Goal: Transaction & Acquisition: Purchase product/service

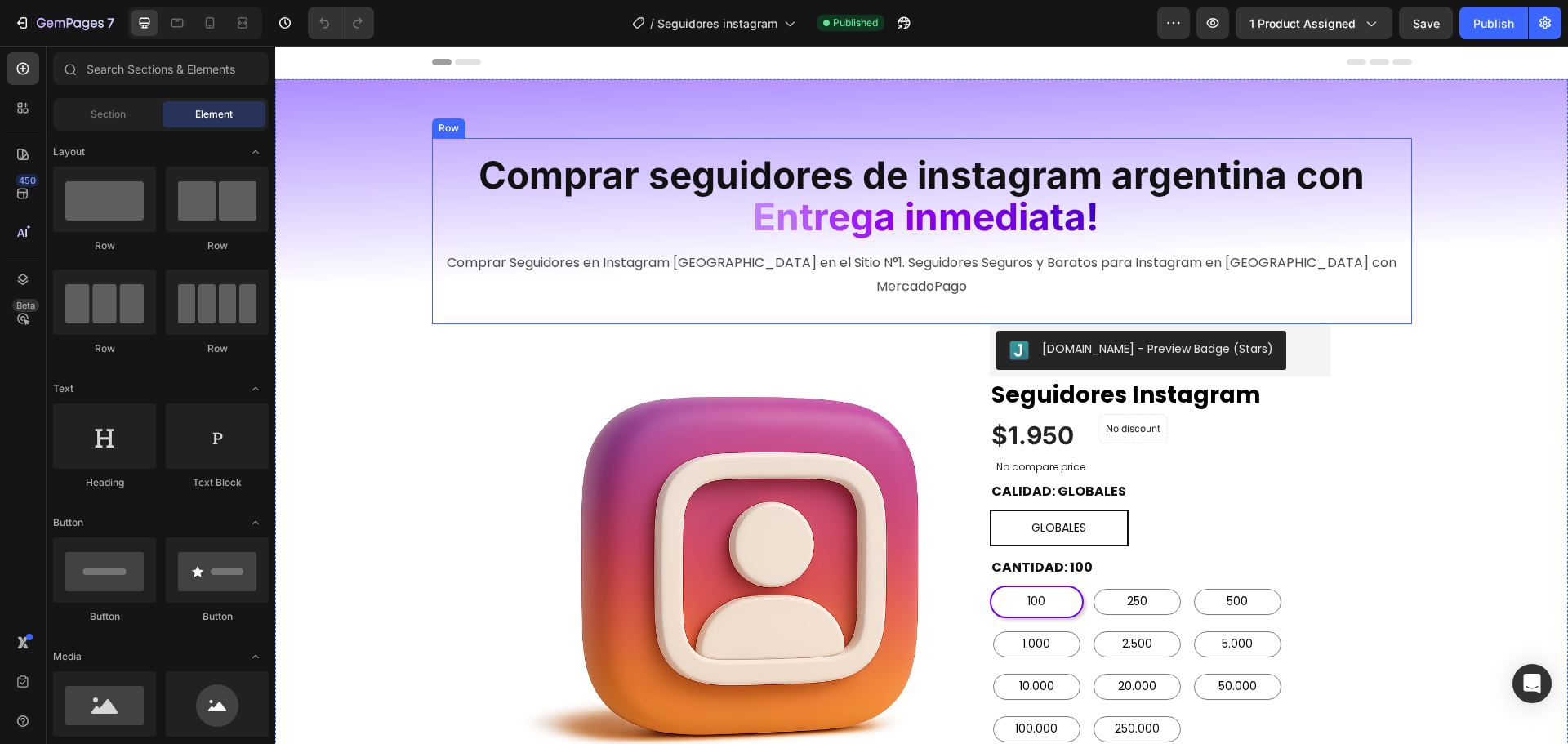
radio input "false"
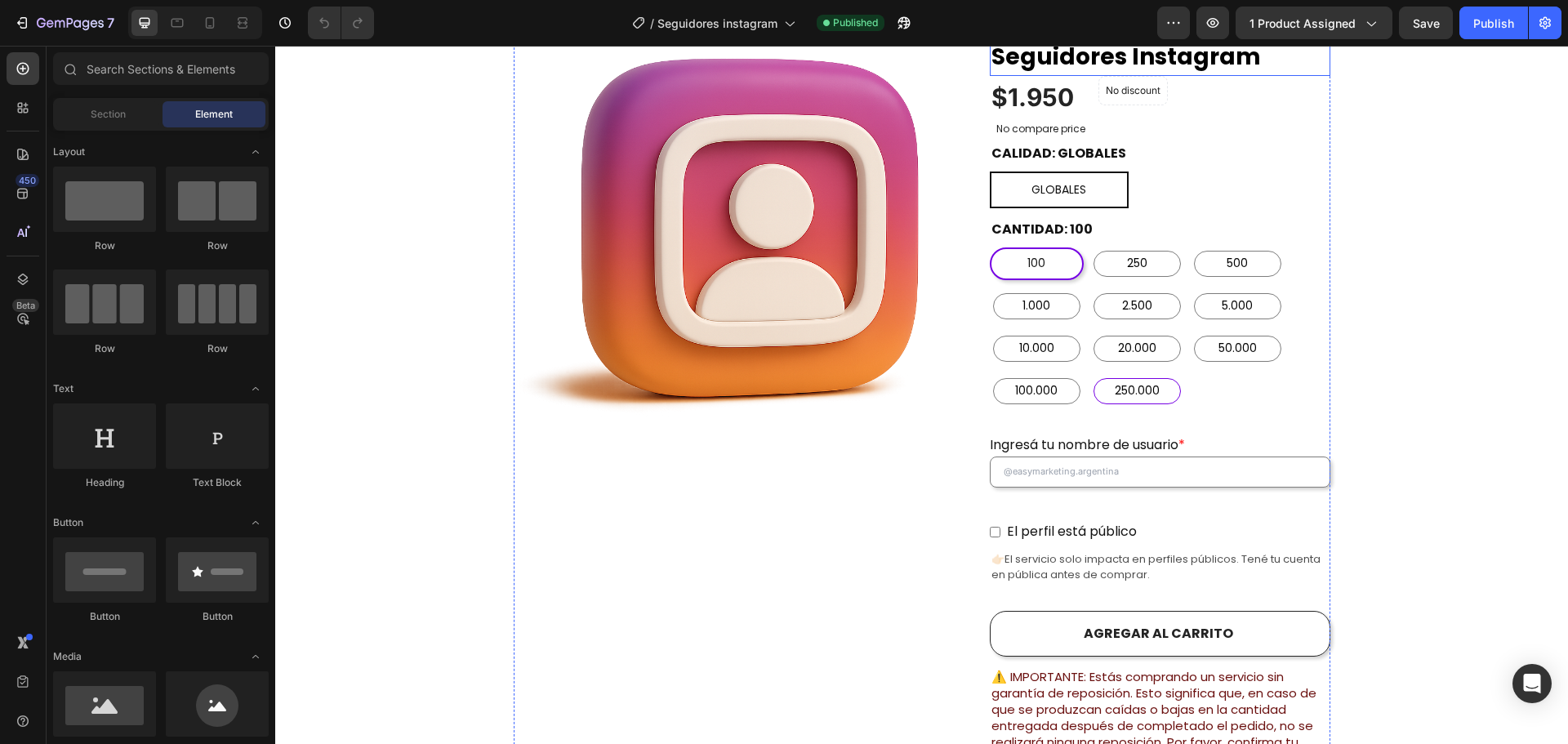
scroll to position [409, 0]
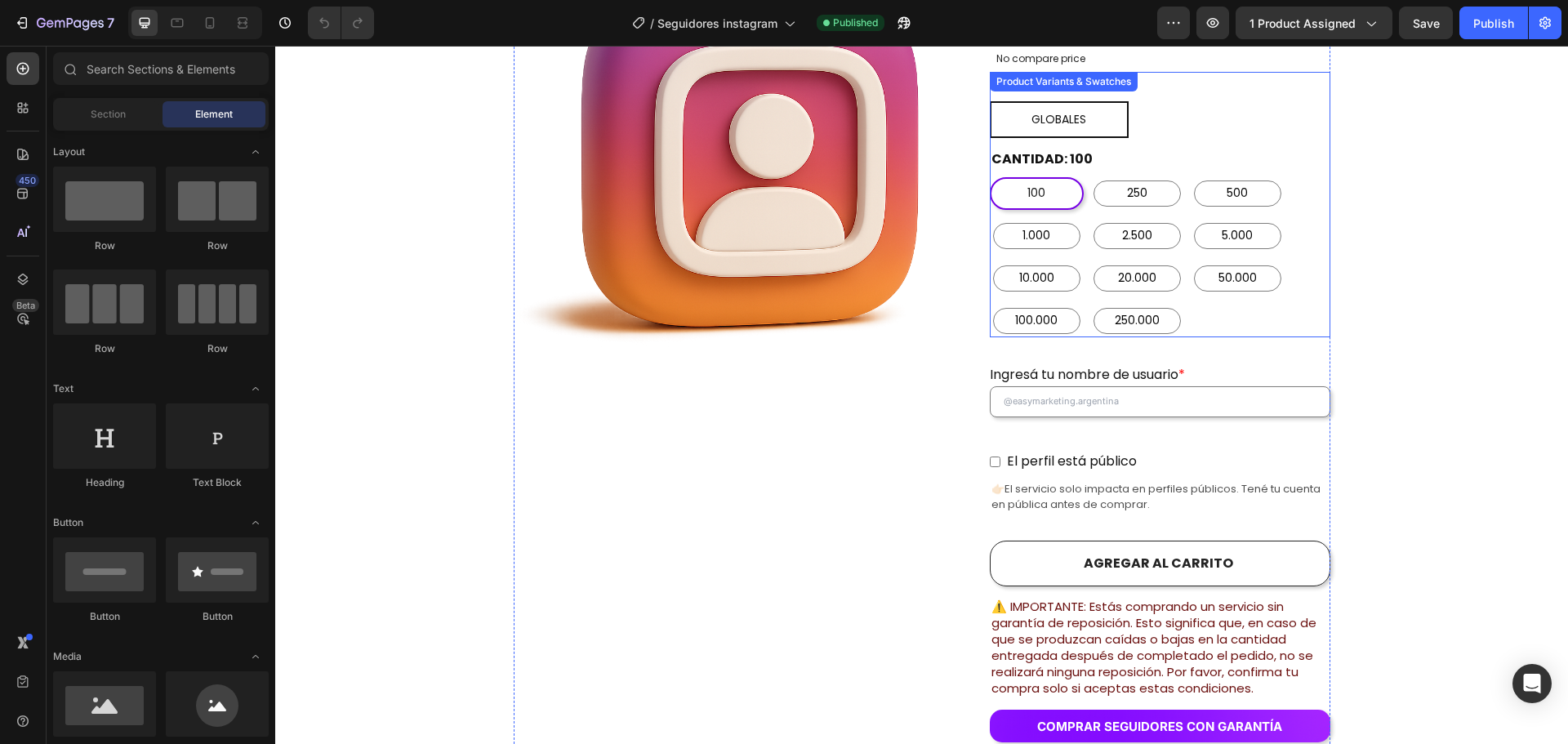
click at [1247, 298] on div "100 100 100 250 250 250 500 500 500 1.000 1.000 1.000 2.500 2.500 2.500 5.000 5…" at bounding box center [1160, 257] width 341 height 160
radio input "true"
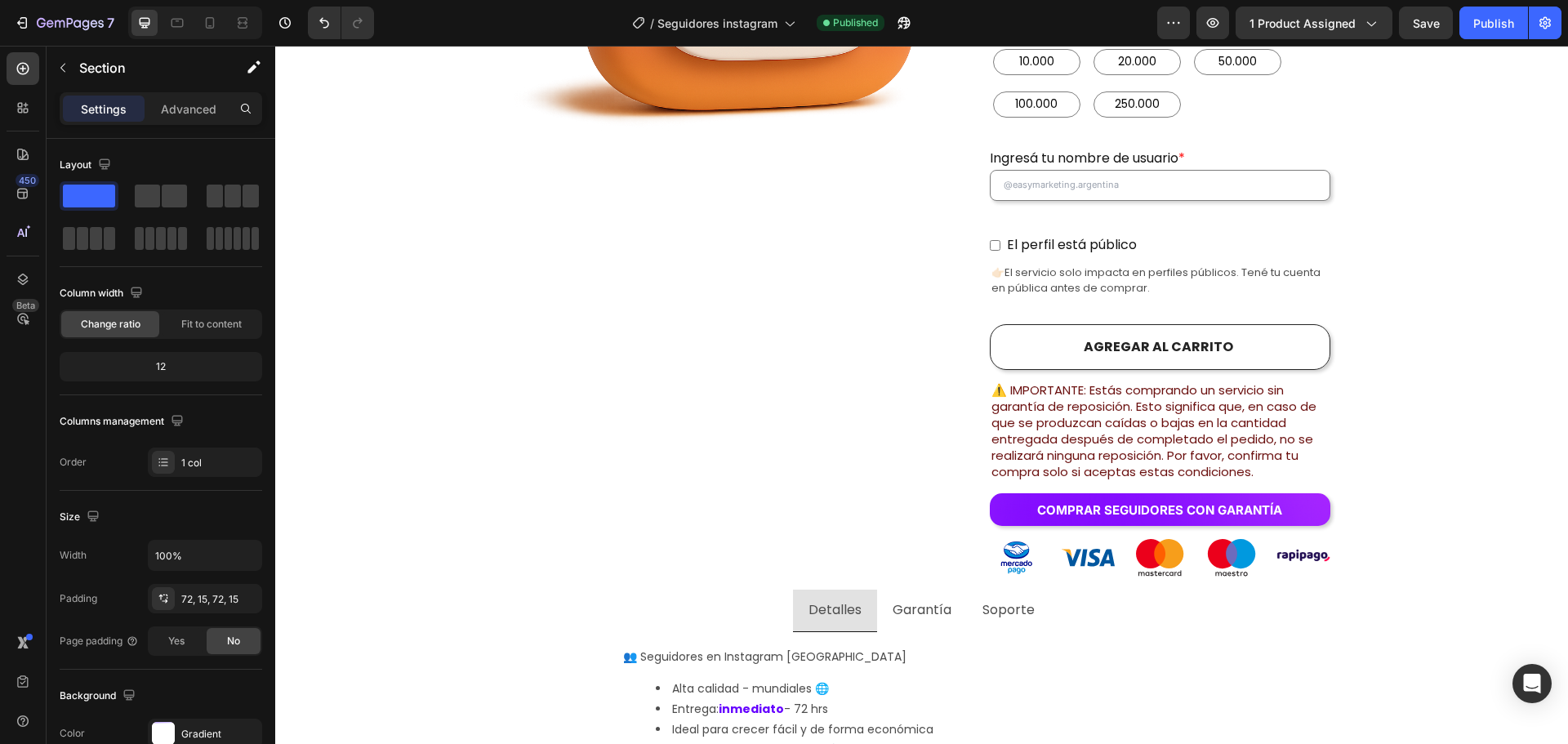
scroll to position [738, 0]
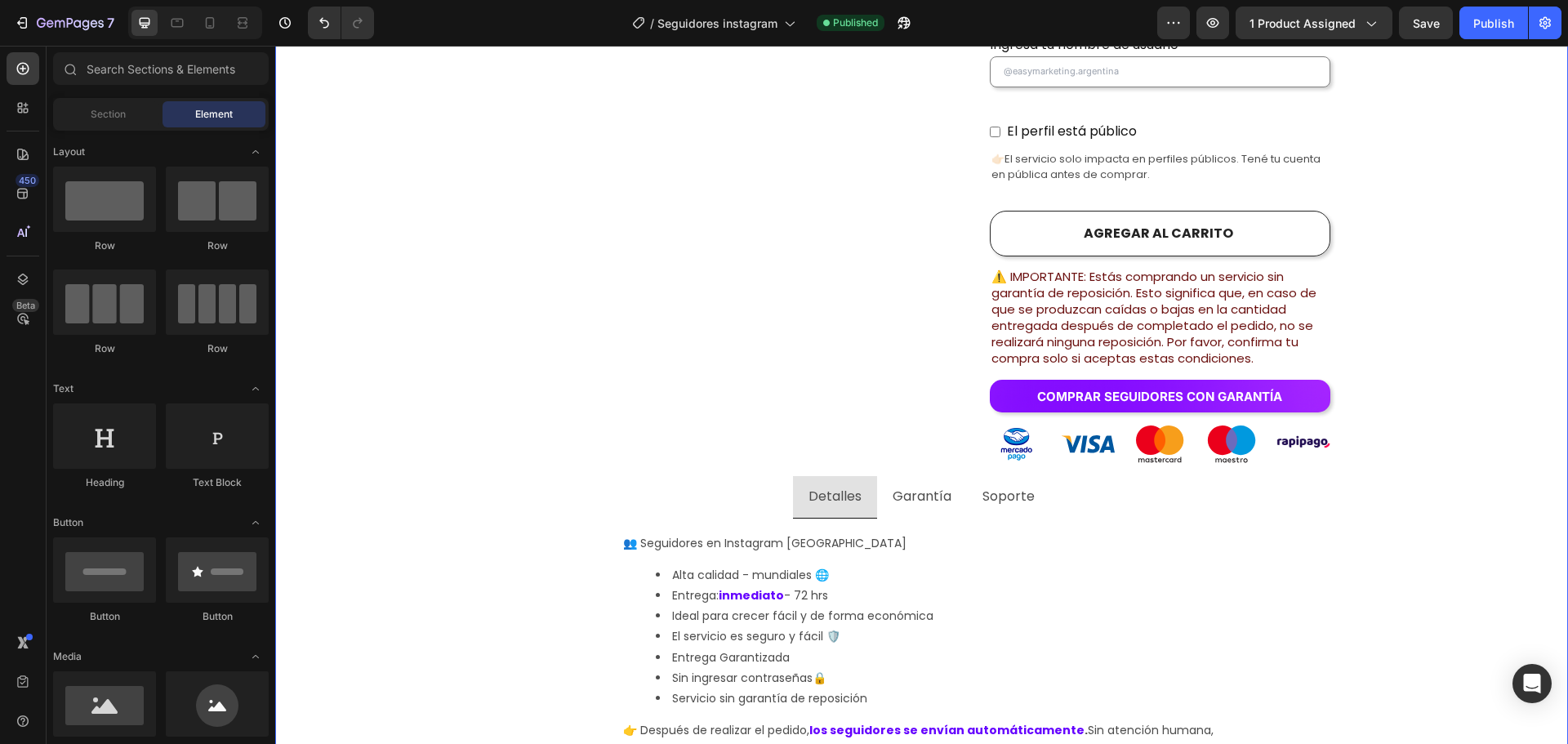
click at [1334, 325] on div "Comprar seguidores de instagram argentina con E n t r e g a i n m e d i a ta ! …" at bounding box center [921, 496] width 1269 height 2194
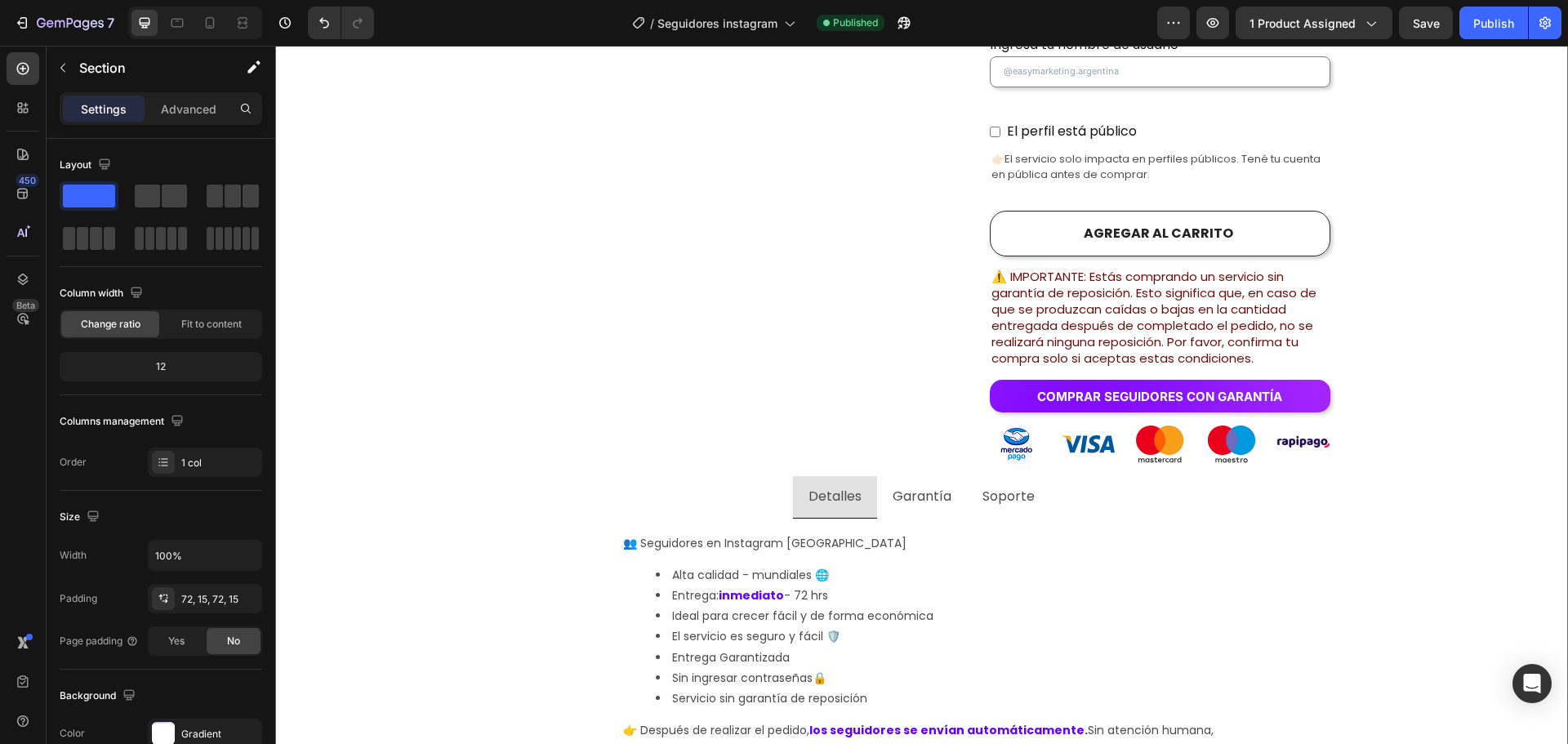
click at [1450, 338] on div "Comprar seguidores de instagram argentina con E n t r e g a i n m e d i a ta ! …" at bounding box center [921, 496] width 1269 height 2194
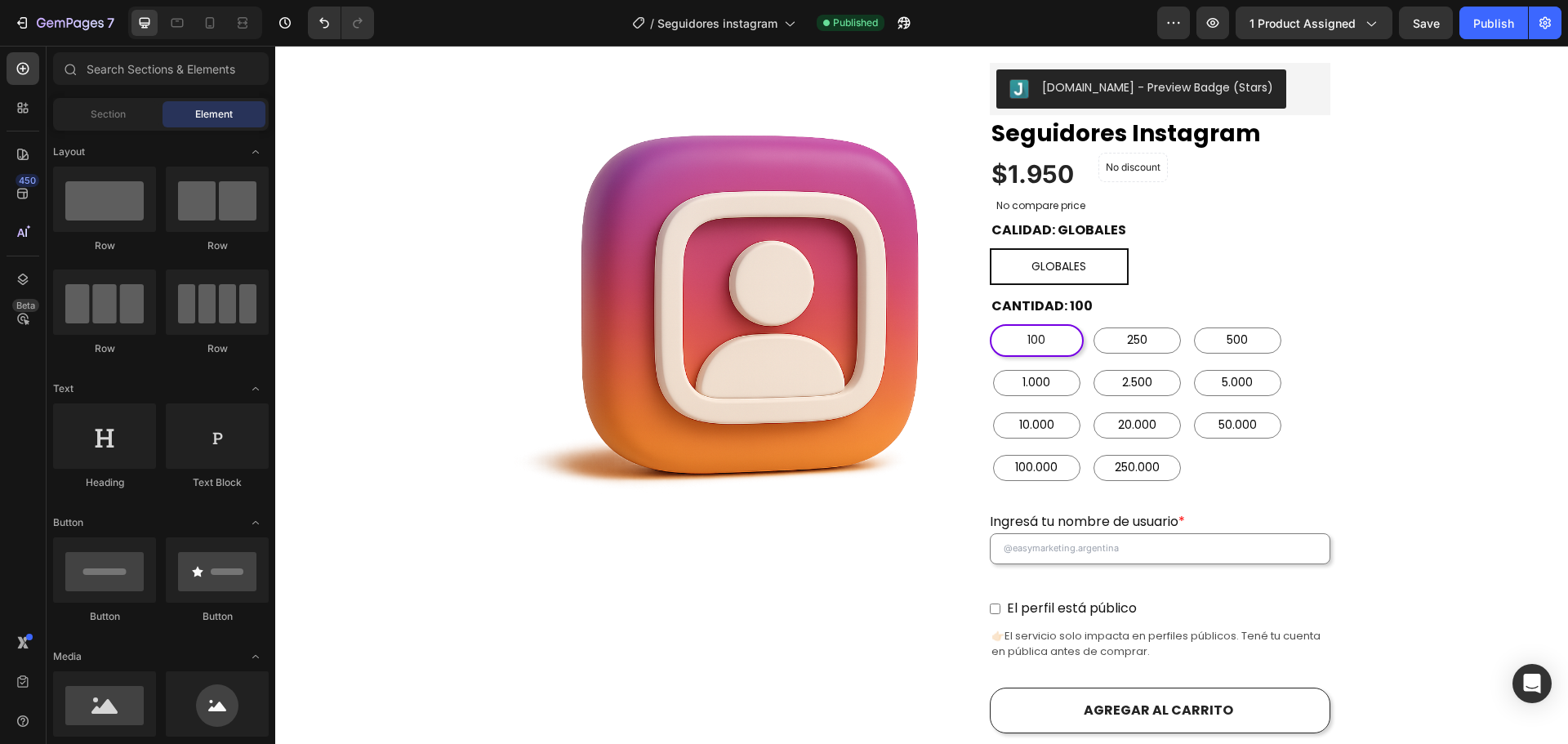
scroll to position [0, 0]
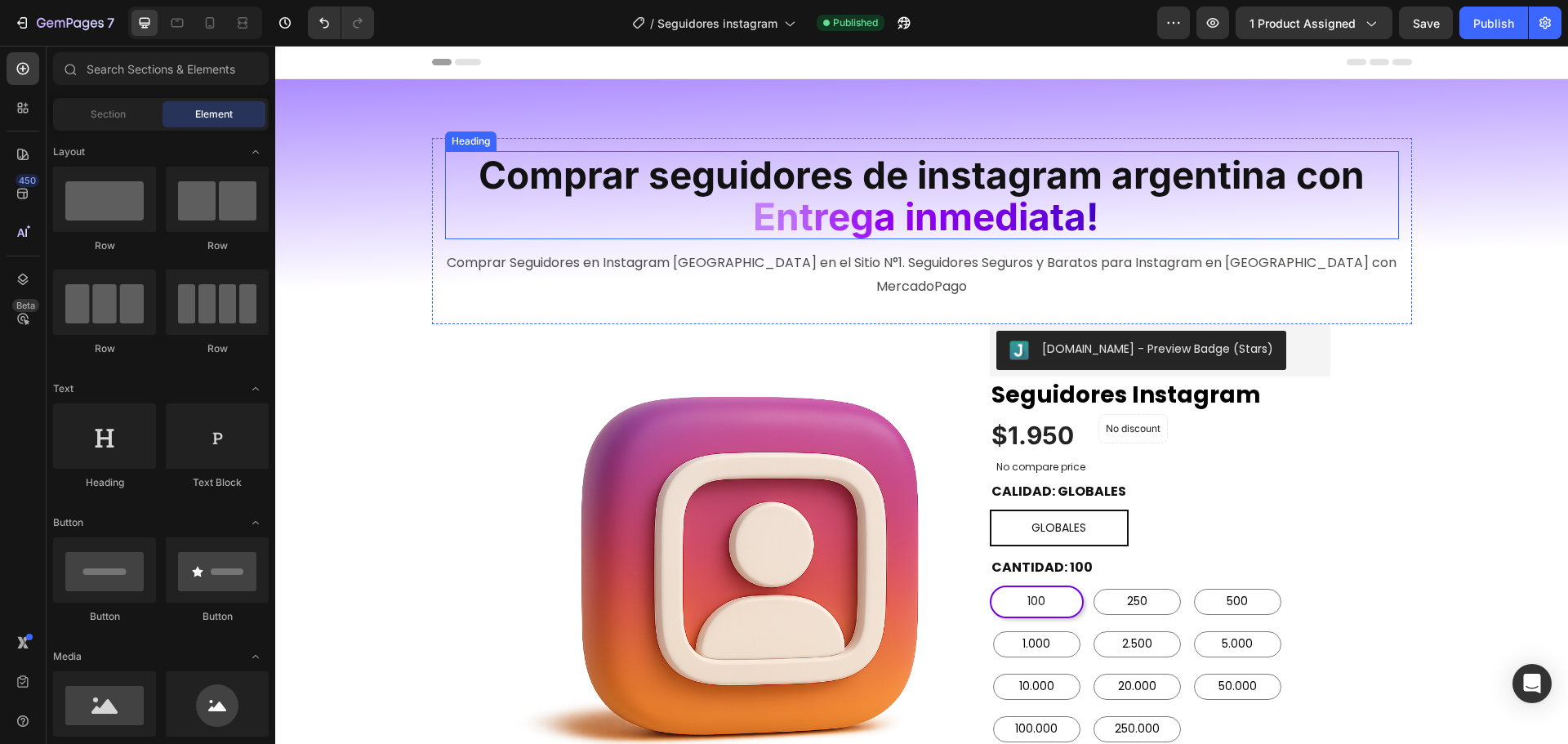
click at [1148, 200] on h2 "Comprar seguidores de instagram argentina con E n t r e g a i n m e d i a ta !" at bounding box center [921, 195] width 954 height 89
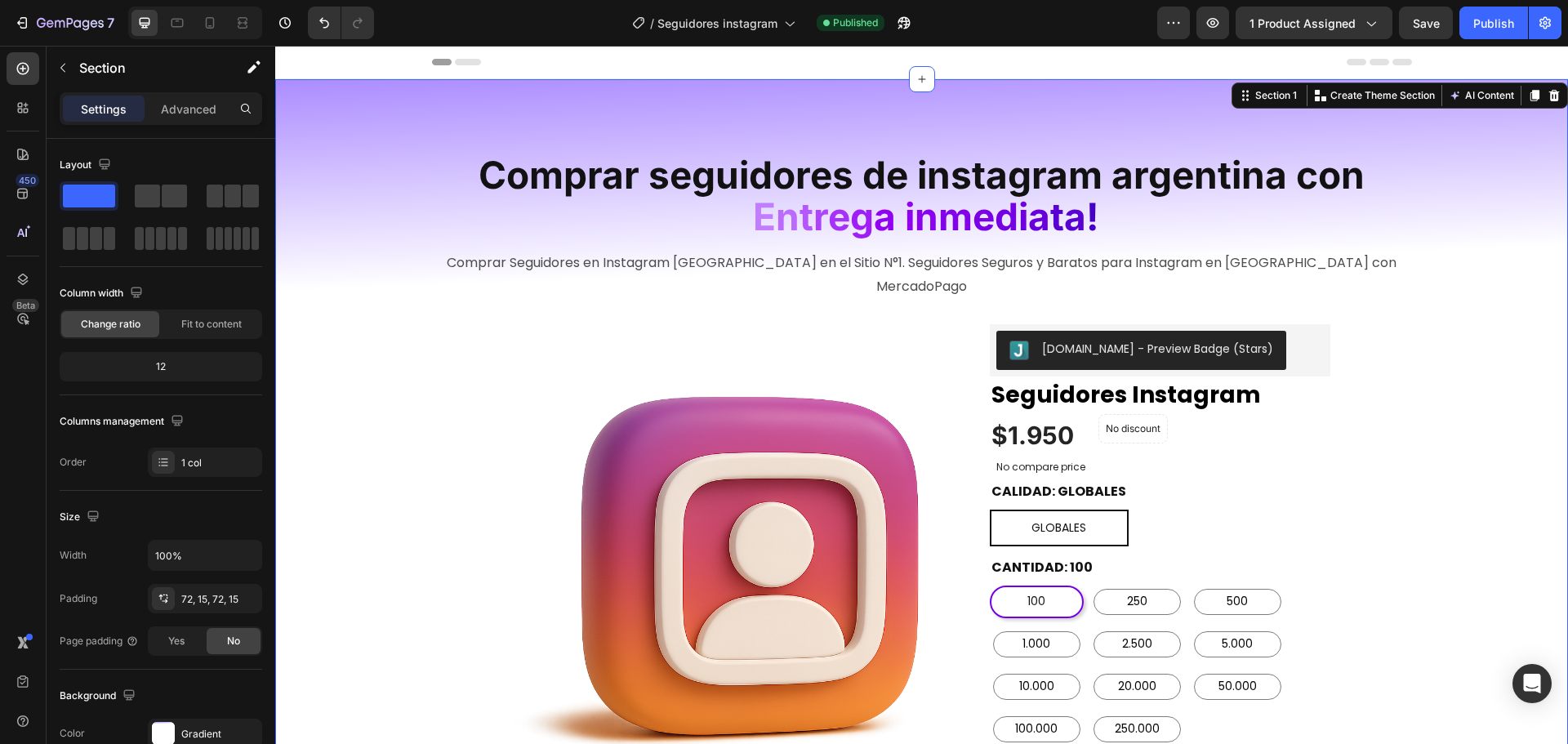
click at [727, 15] on span "Seguidores instagram" at bounding box center [699, 23] width 120 height 17
click at [71, 15] on div "7" at bounding box center [76, 22] width 77 height 20
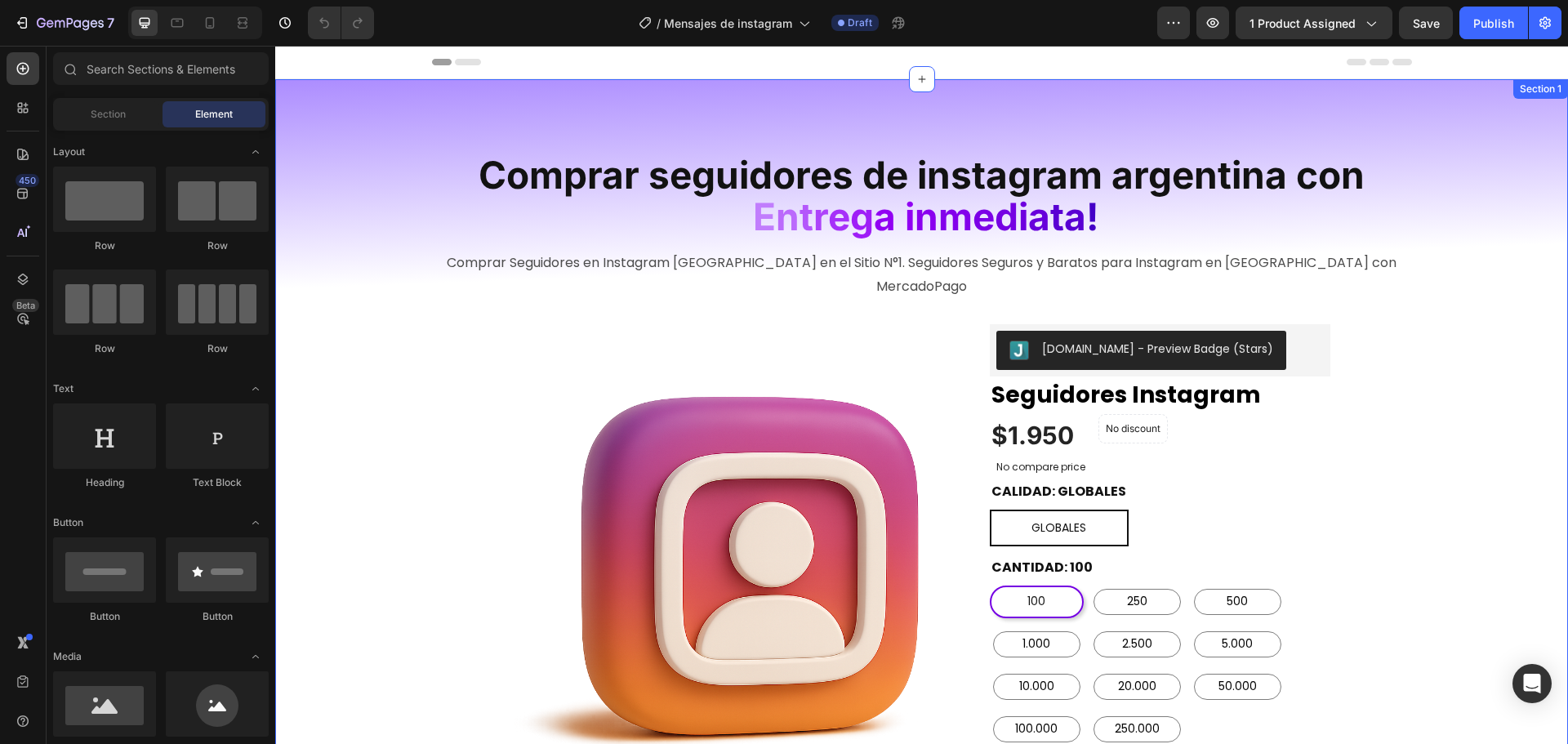
click at [658, 433] on img at bounding box center [752, 563] width 477 height 477
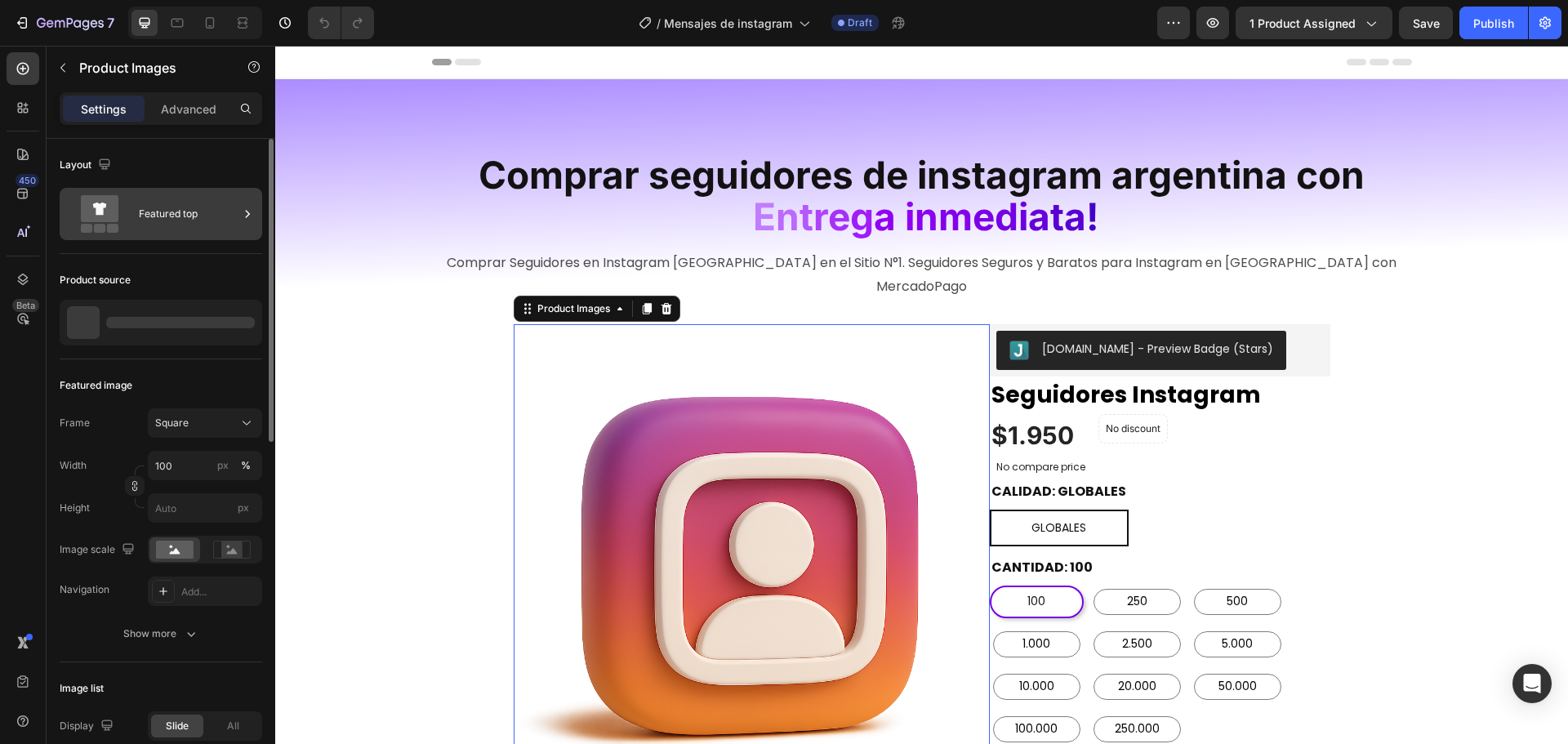
click at [167, 196] on div "Featured top" at bounding box center [188, 214] width 100 height 38
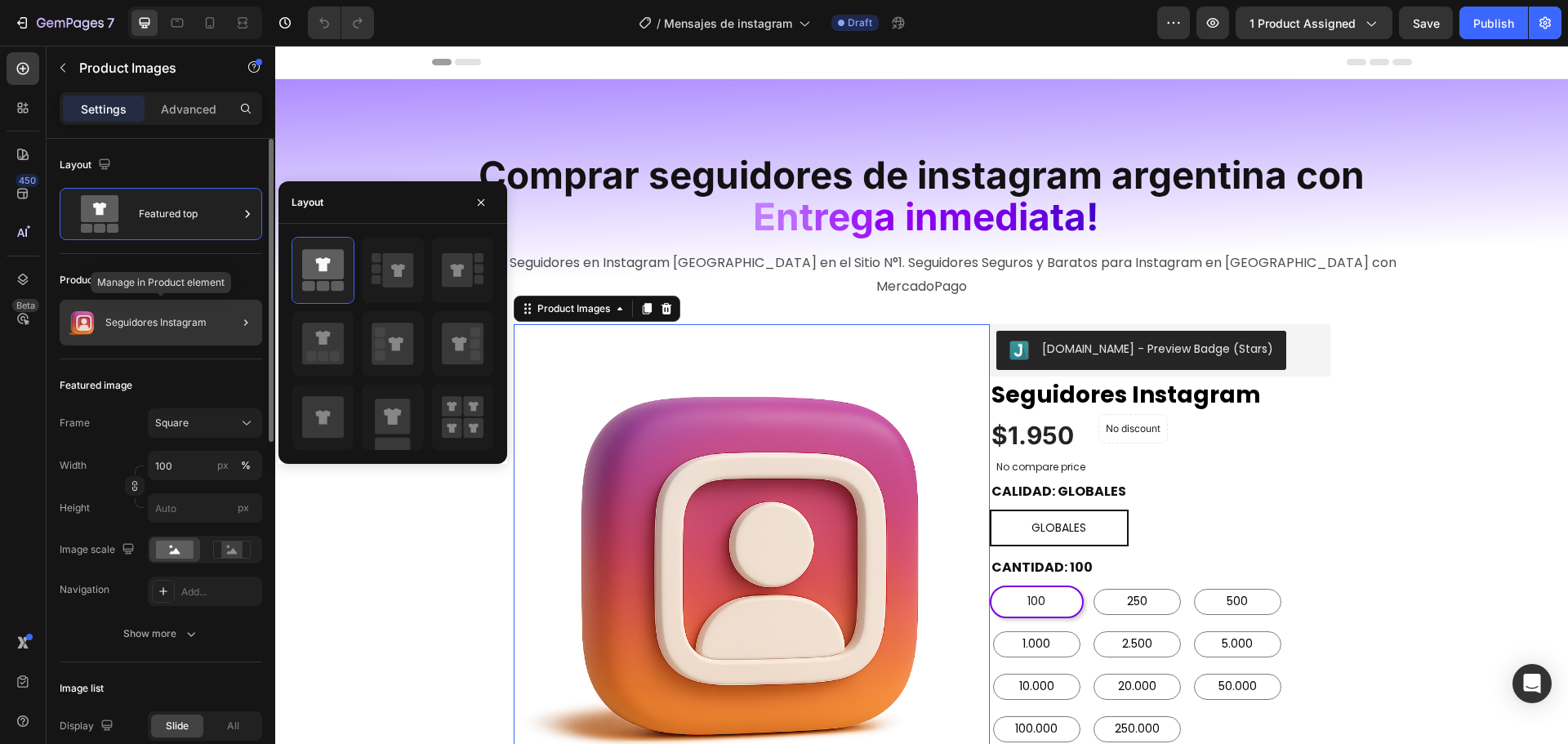
click at [190, 324] on p "Seguidores Instagram" at bounding box center [156, 322] width 101 height 11
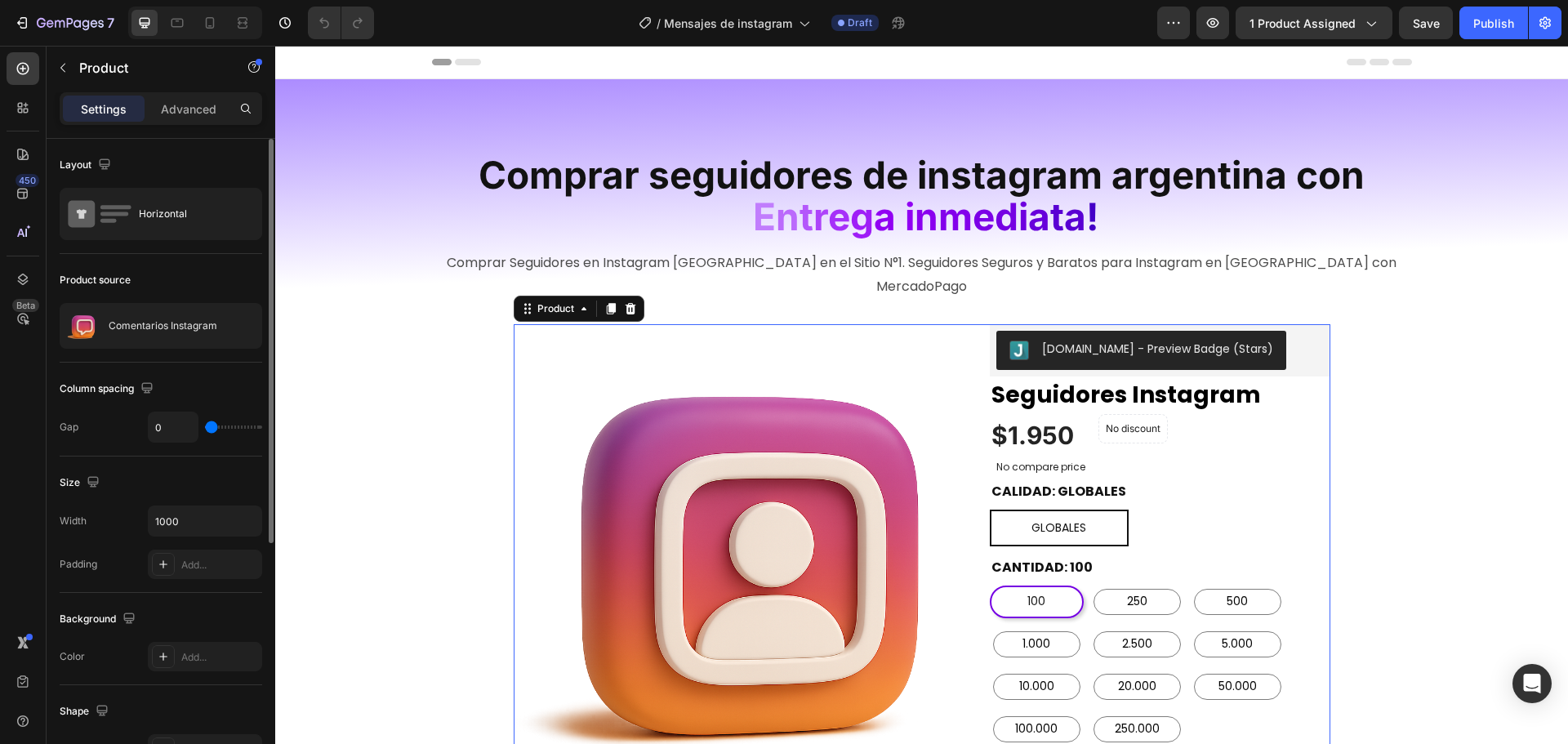
click at [204, 267] on div "Product source" at bounding box center [160, 280] width 202 height 26
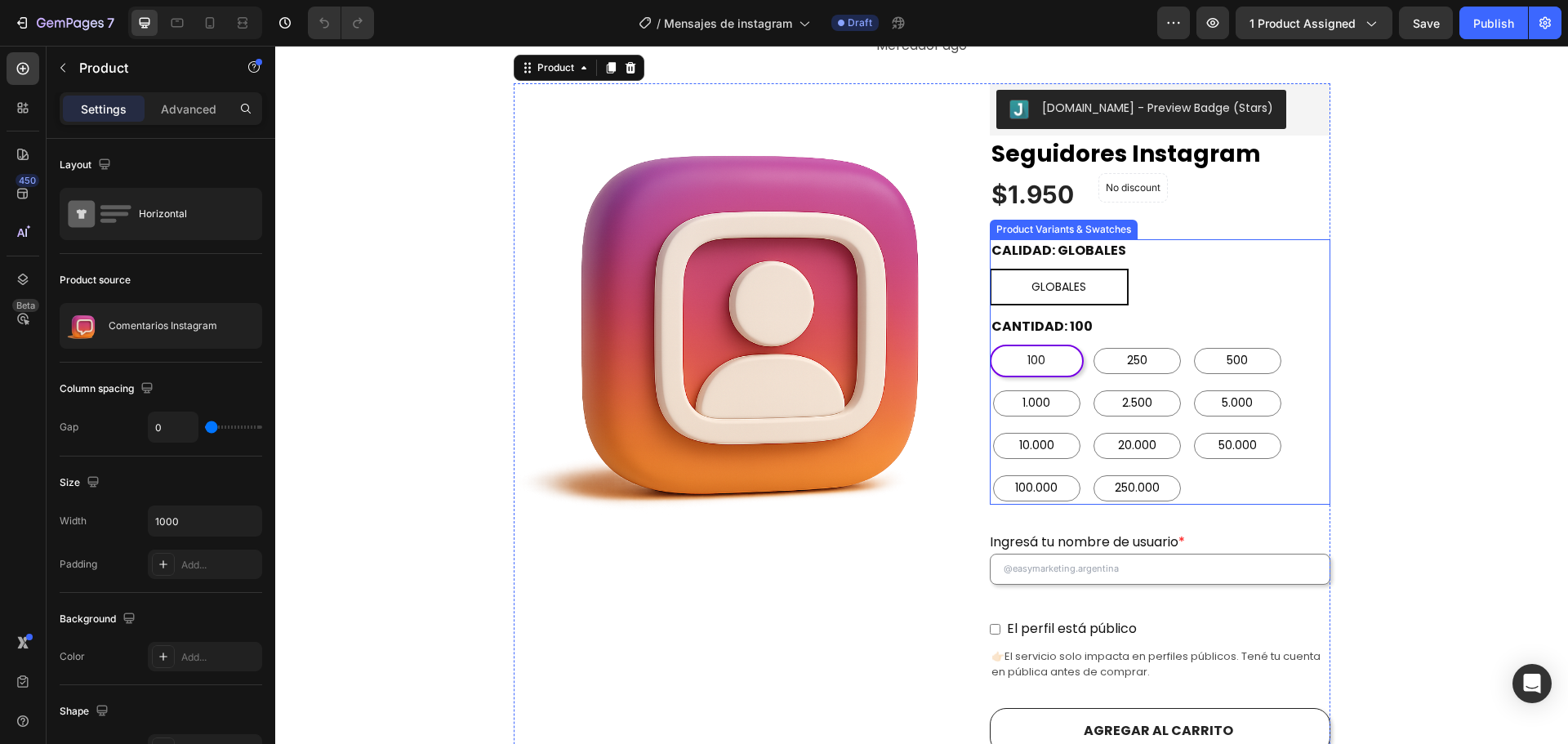
scroll to position [245, 0]
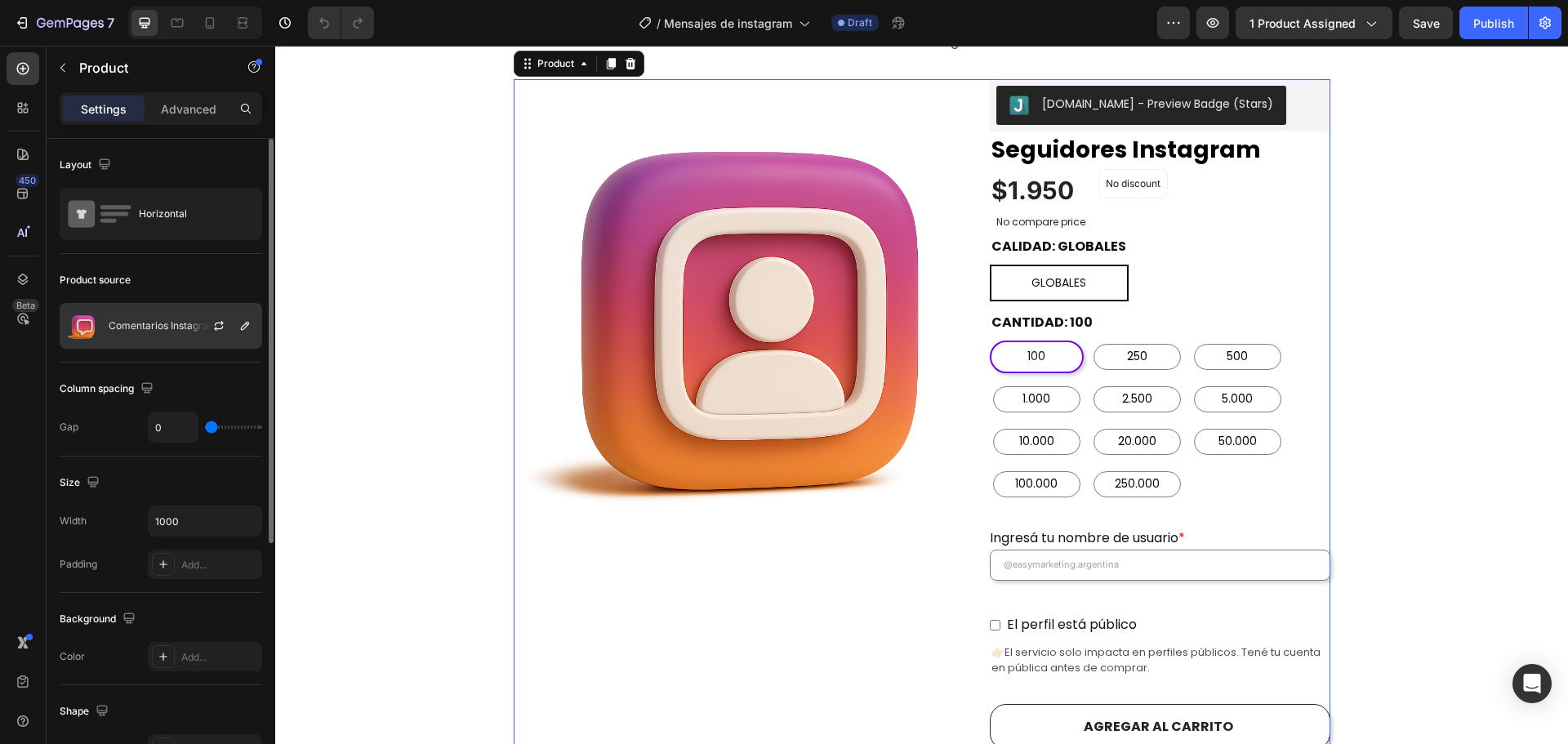
click at [159, 328] on p "Comentarios Instagram" at bounding box center [163, 325] width 108 height 11
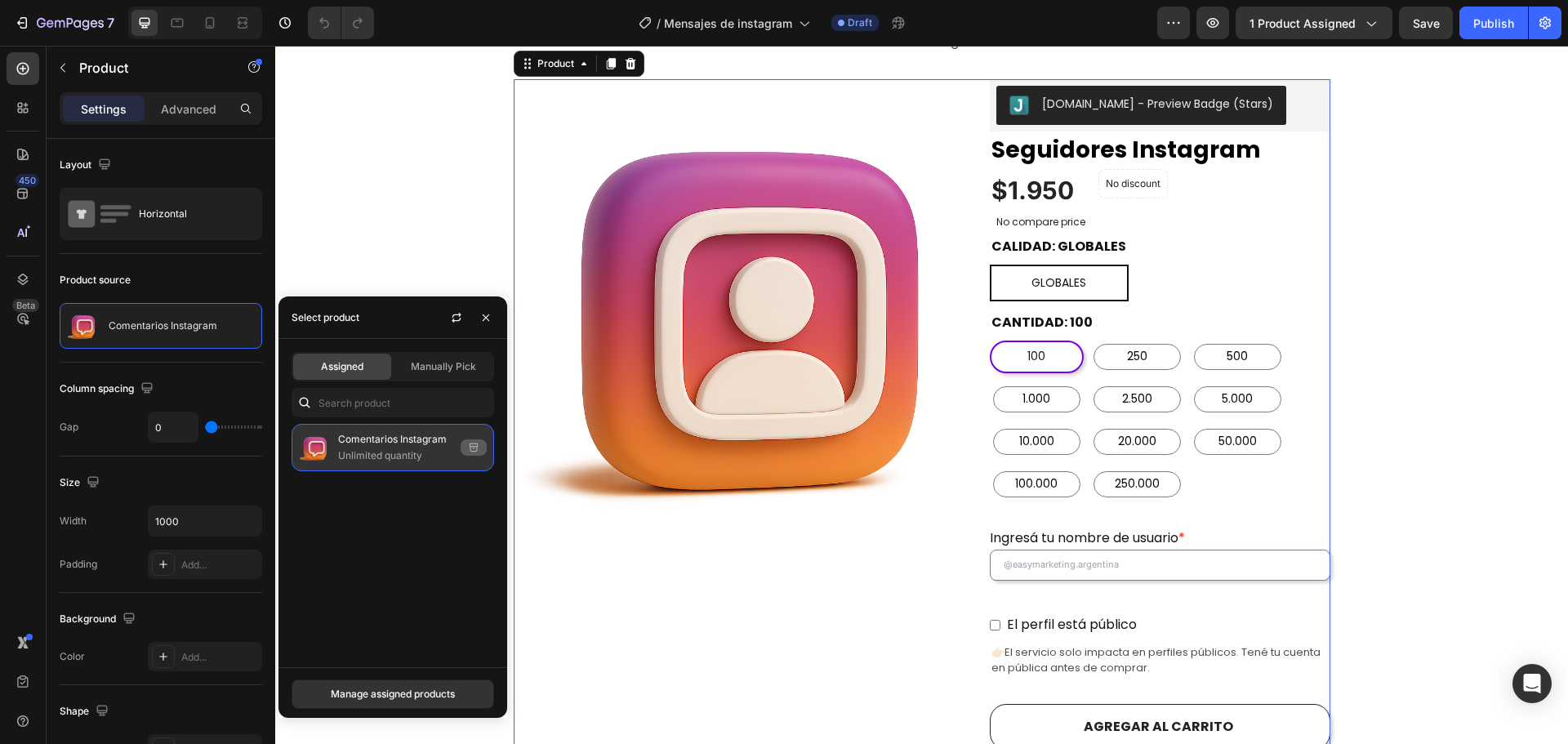
click at [427, 449] on p "Unlimited quantity" at bounding box center [396, 455] width 116 height 16
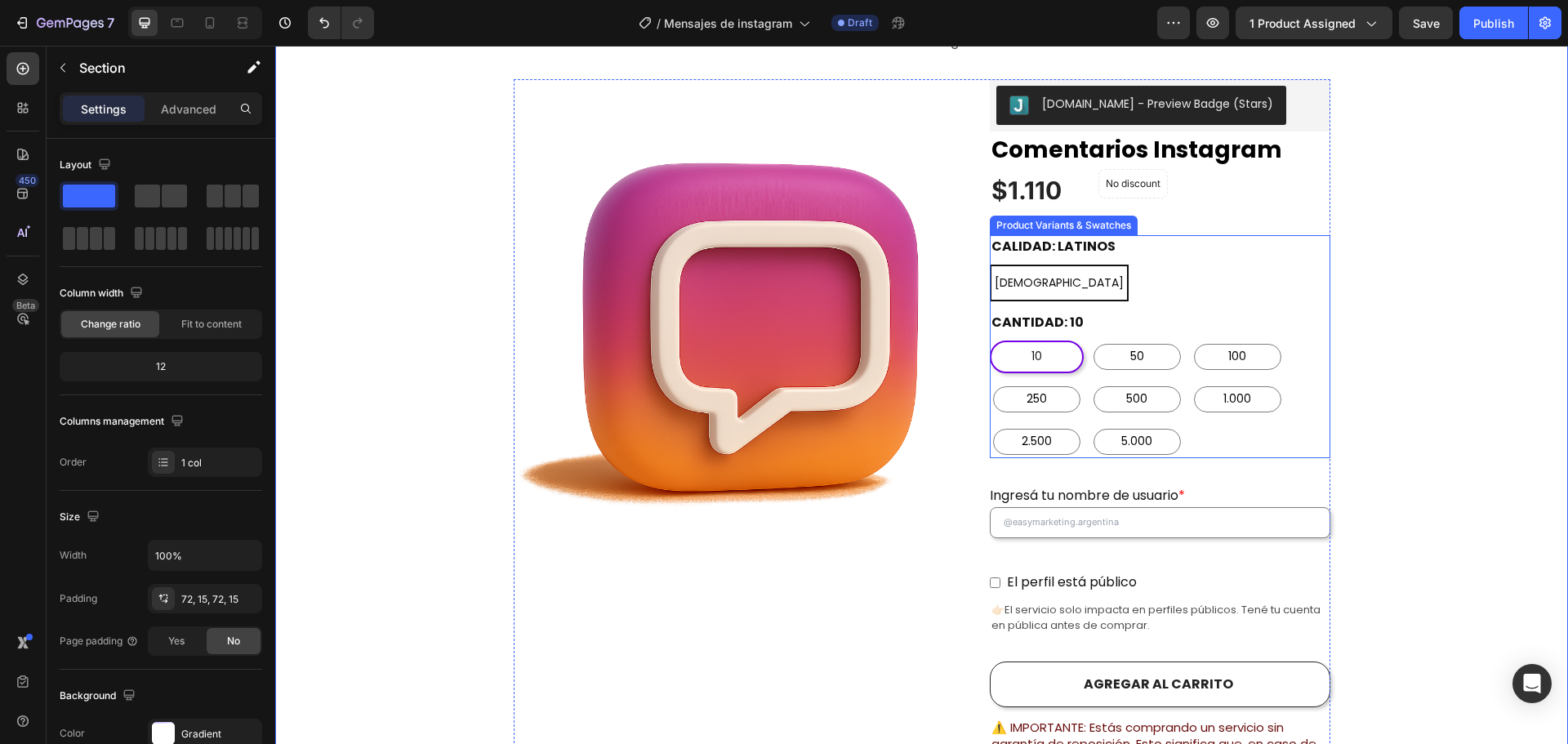
click at [1203, 265] on div "LATINOS LATINOS LATINOS" at bounding box center [1160, 283] width 341 height 37
radio input "true"
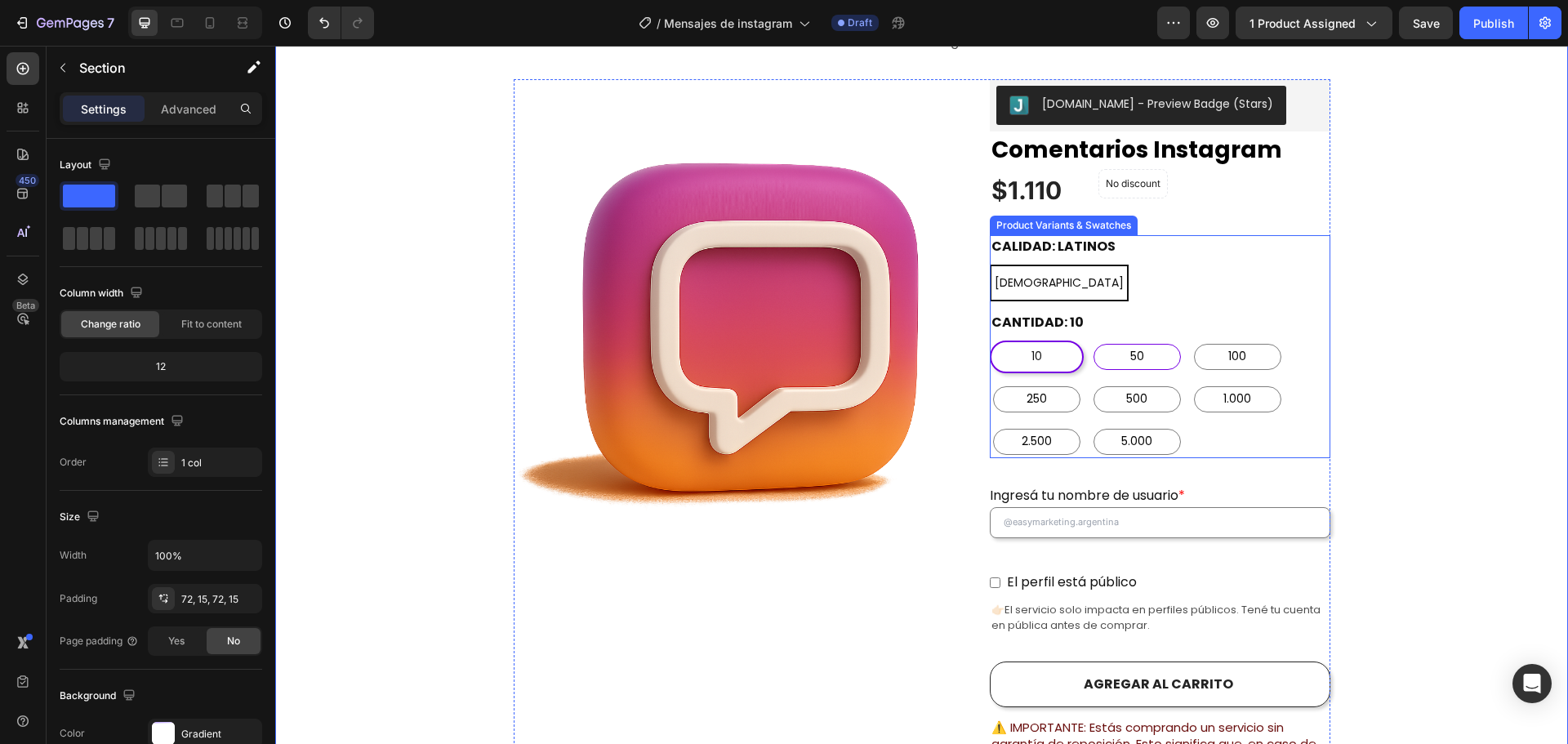
click at [1129, 347] on span "50" at bounding box center [1137, 357] width 21 height 21
click at [1091, 340] on input "50 50 50" at bounding box center [1090, 340] width 1 height 1
radio input "false"
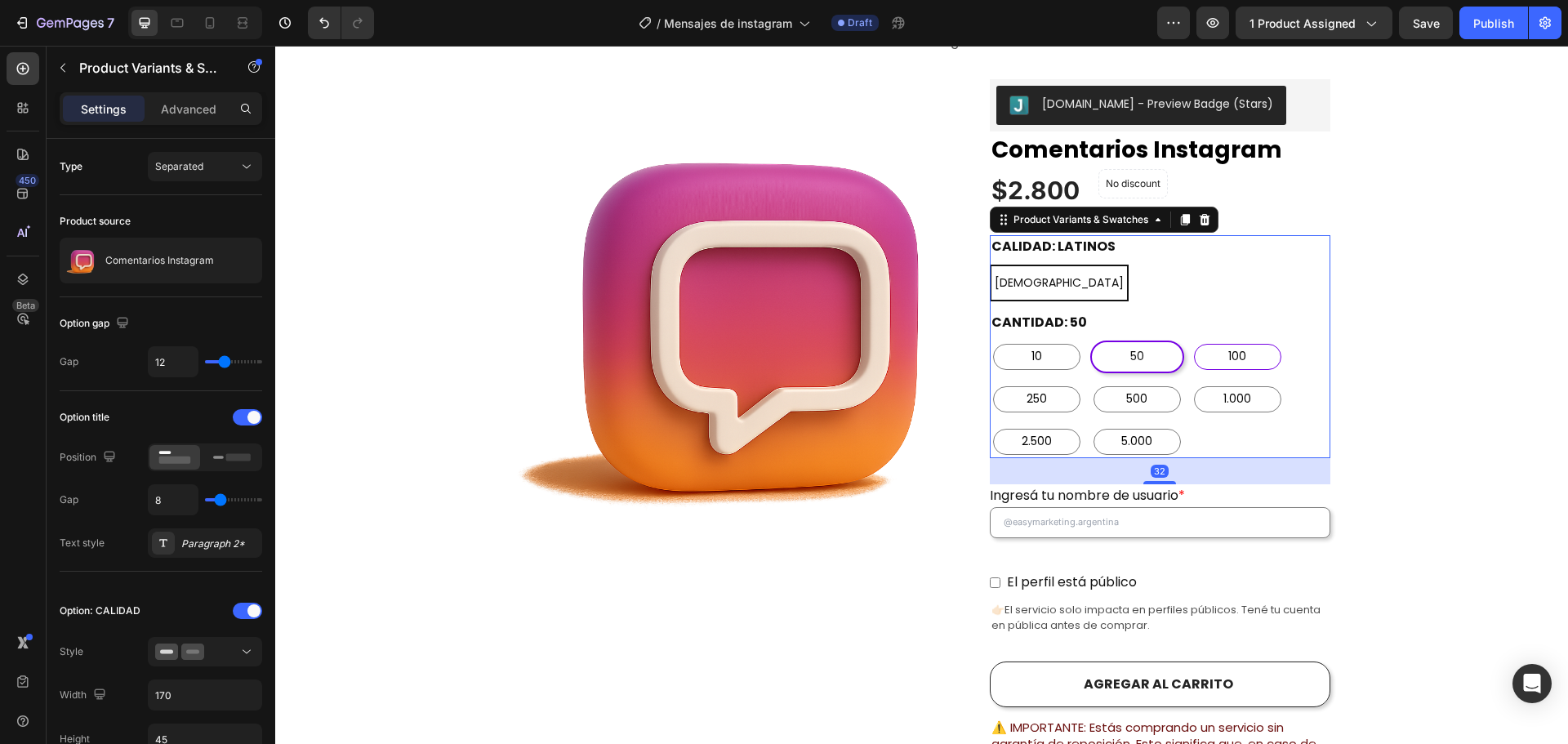
click at [1253, 344] on div "100" at bounding box center [1238, 357] width 88 height 26
click at [1190, 340] on input "100 100 100" at bounding box center [1190, 340] width 1 height 1
radio input "false"
click at [1031, 389] on span "250" at bounding box center [1036, 399] width 27 height 21
click at [990, 382] on input "250 250 250" at bounding box center [989, 382] width 1 height 1
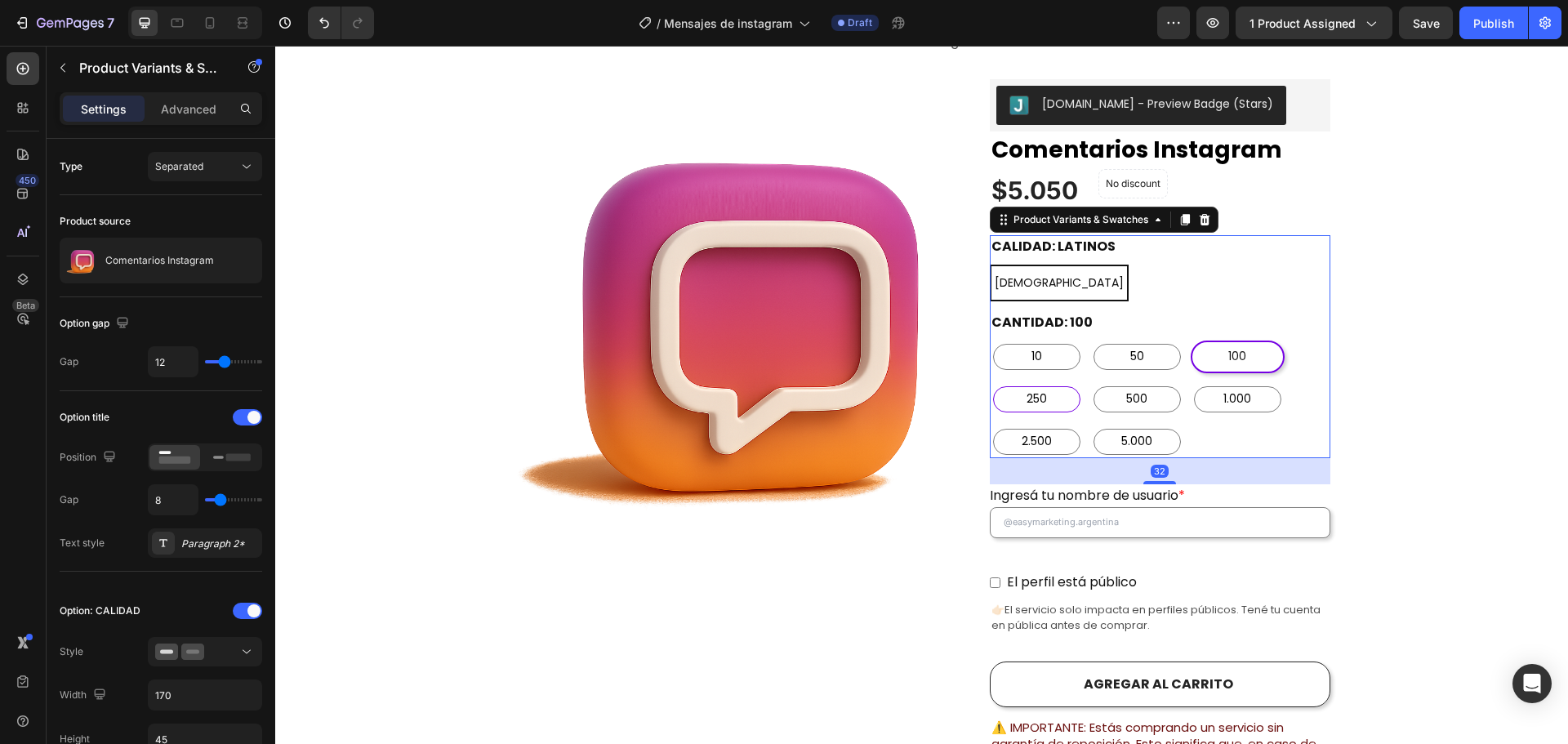
radio input "false"
click at [1123, 389] on span "500" at bounding box center [1137, 399] width 28 height 21
click at [1091, 382] on input "500 500 500" at bounding box center [1090, 382] width 1 height 1
radio input "false"
click at [1226, 389] on span "1.000" at bounding box center [1238, 399] width 34 height 21
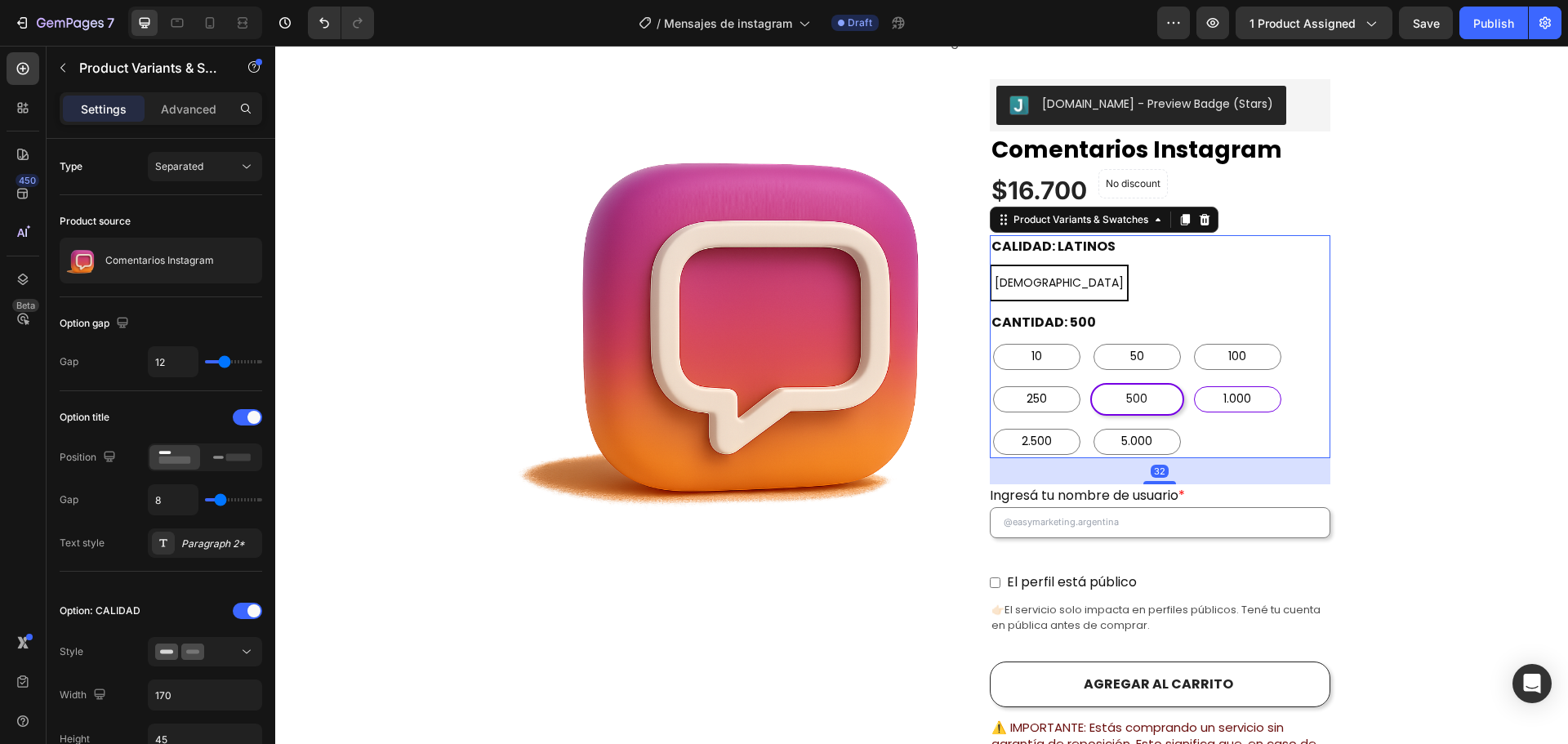
click at [1190, 382] on input "1.000 1.000 1.000" at bounding box center [1190, 382] width 1 height 1
radio input "false"
click at [1030, 431] on span "2.500" at bounding box center [1036, 441] width 37 height 21
click at [990, 425] on input "2.500 2.500 2.500" at bounding box center [989, 425] width 1 height 1
radio input "false"
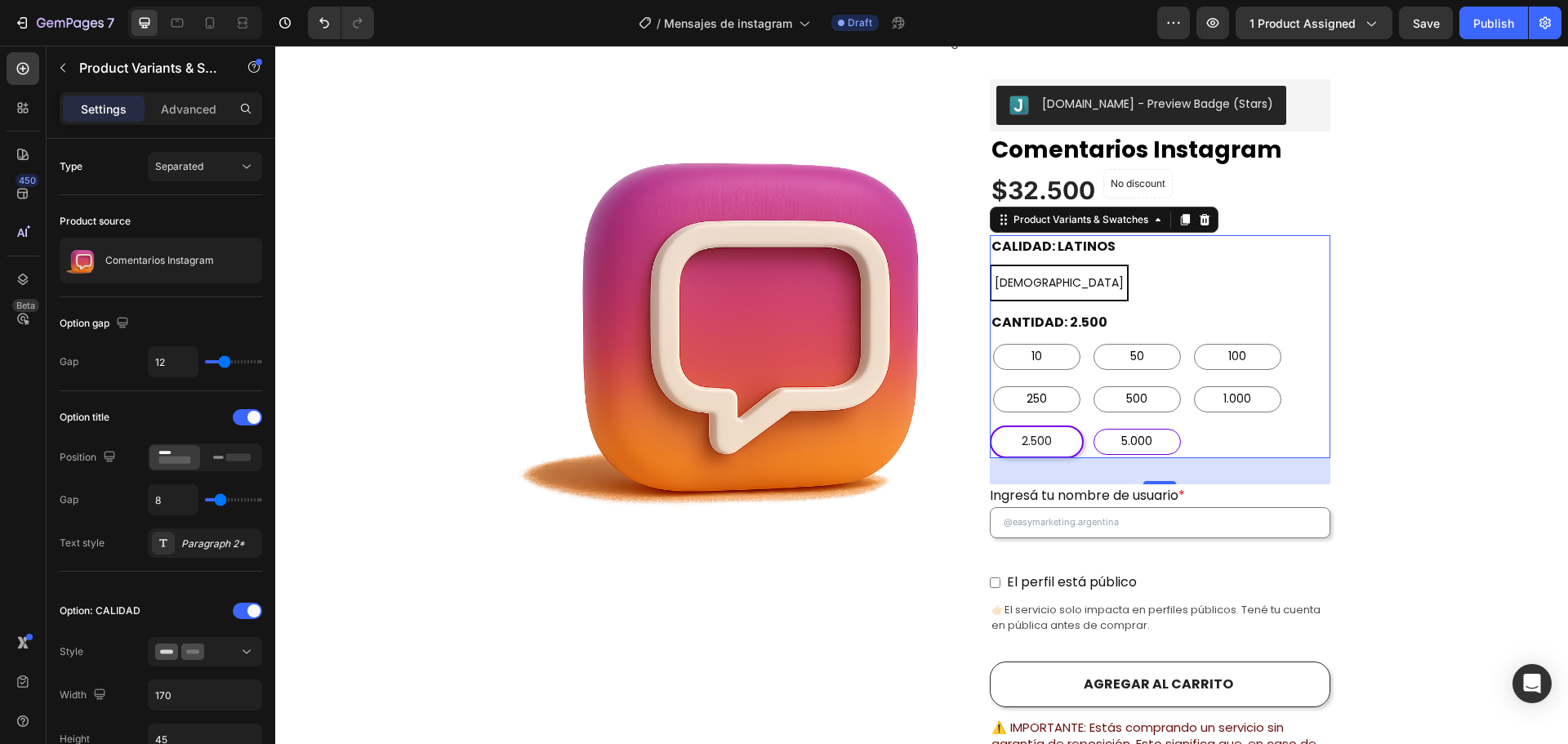
click at [1147, 431] on span "5.000" at bounding box center [1137, 441] width 38 height 21
click at [1091, 425] on input "5.000 5.000 5.000" at bounding box center [1090, 425] width 1 height 1
radio input "false"
click at [1235, 266] on div "LATINOS LATINOS LATINOS" at bounding box center [1160, 283] width 341 height 37
click at [1030, 347] on span "10" at bounding box center [1036, 357] width 17 height 21
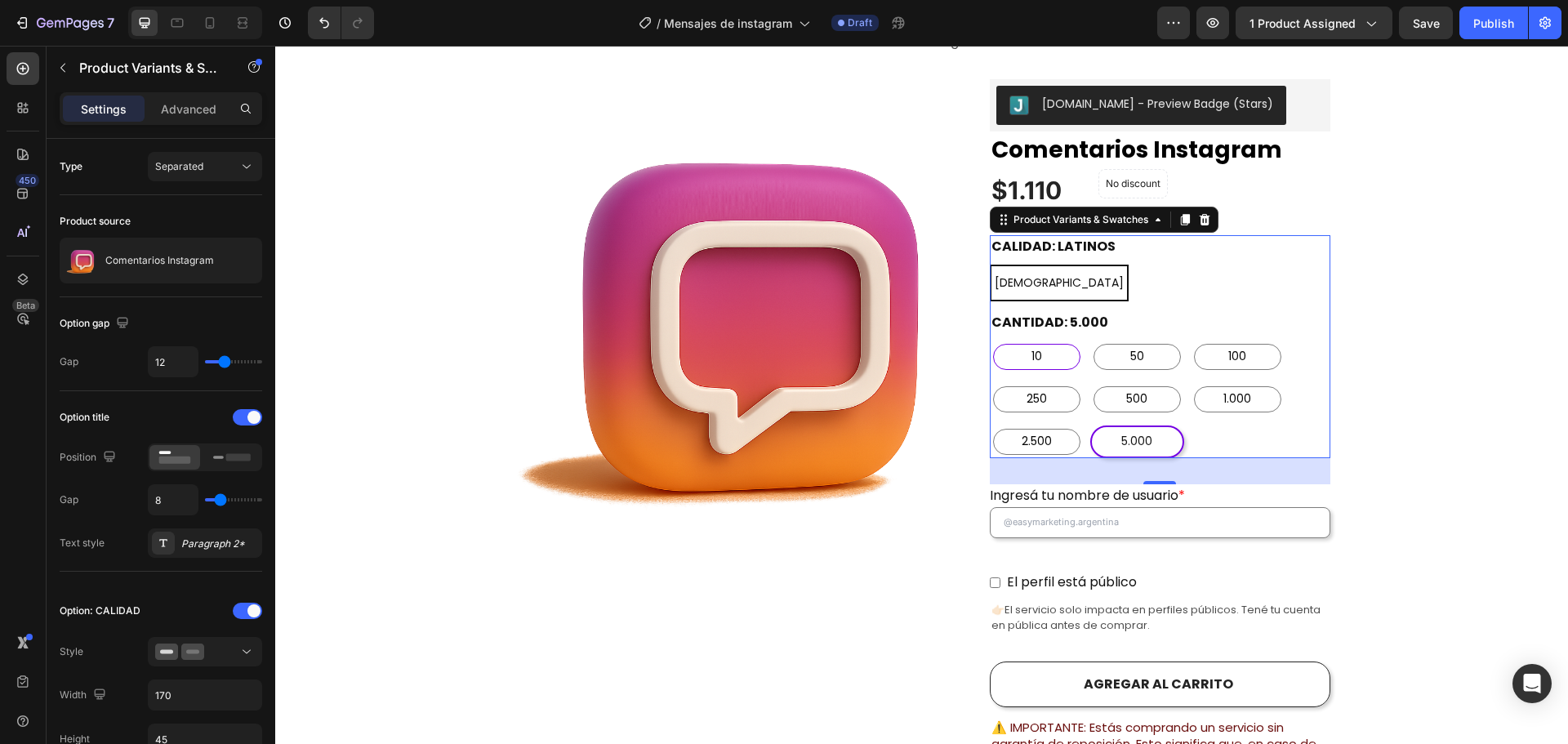
click at [990, 340] on input "10 10 10" at bounding box center [989, 340] width 1 height 1
radio input "false"
click at [1103, 344] on div "50" at bounding box center [1137, 357] width 88 height 26
click at [1091, 340] on input "50 50 50" at bounding box center [1090, 340] width 1 height 1
radio input "false"
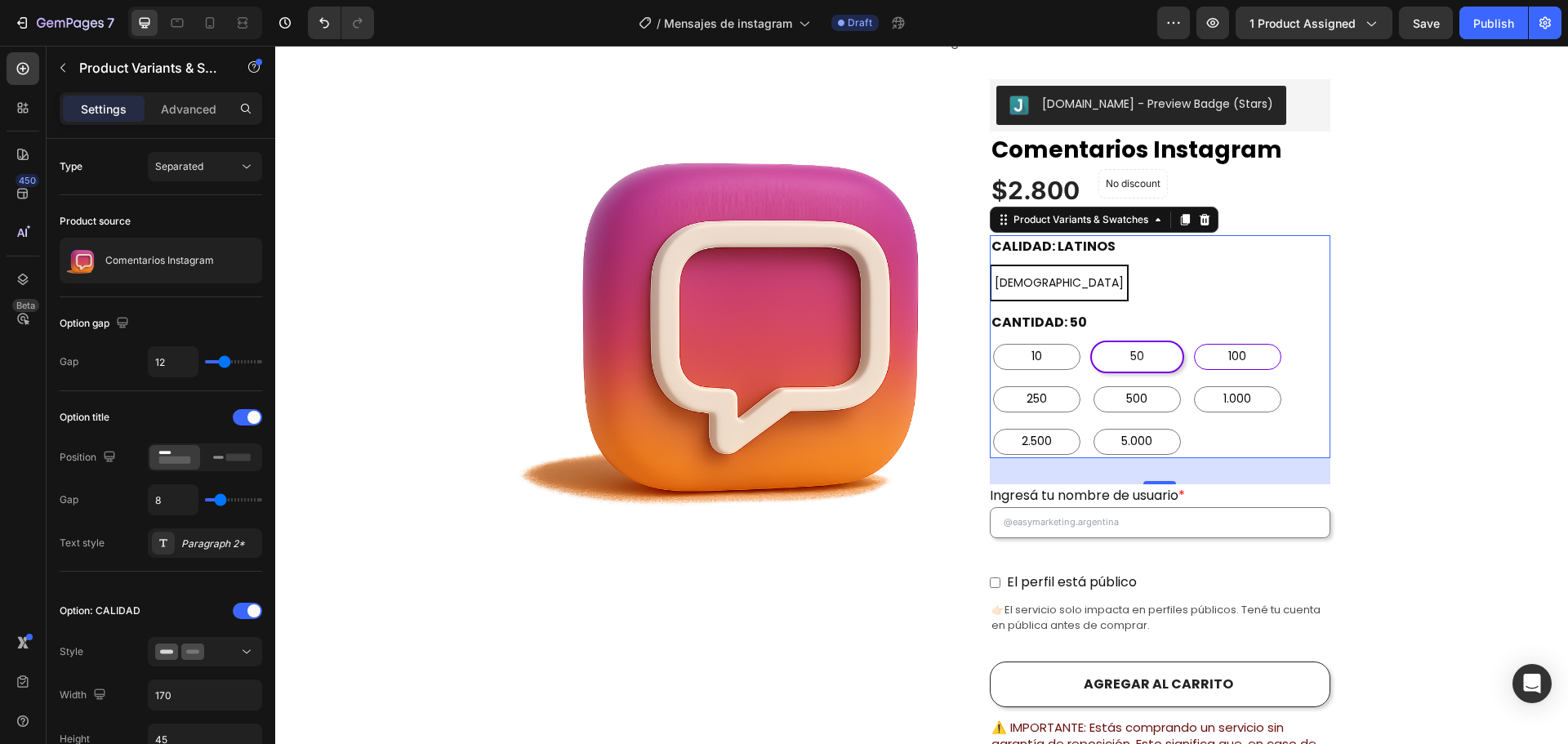
click at [1225, 347] on span "100" at bounding box center [1237, 357] width 24 height 21
click at [1190, 340] on input "100 100 100" at bounding box center [1190, 340] width 1 height 1
radio input "false"
click at [1033, 347] on span "10" at bounding box center [1036, 357] width 17 height 21
click at [990, 340] on input "10 10 10" at bounding box center [989, 340] width 1 height 1
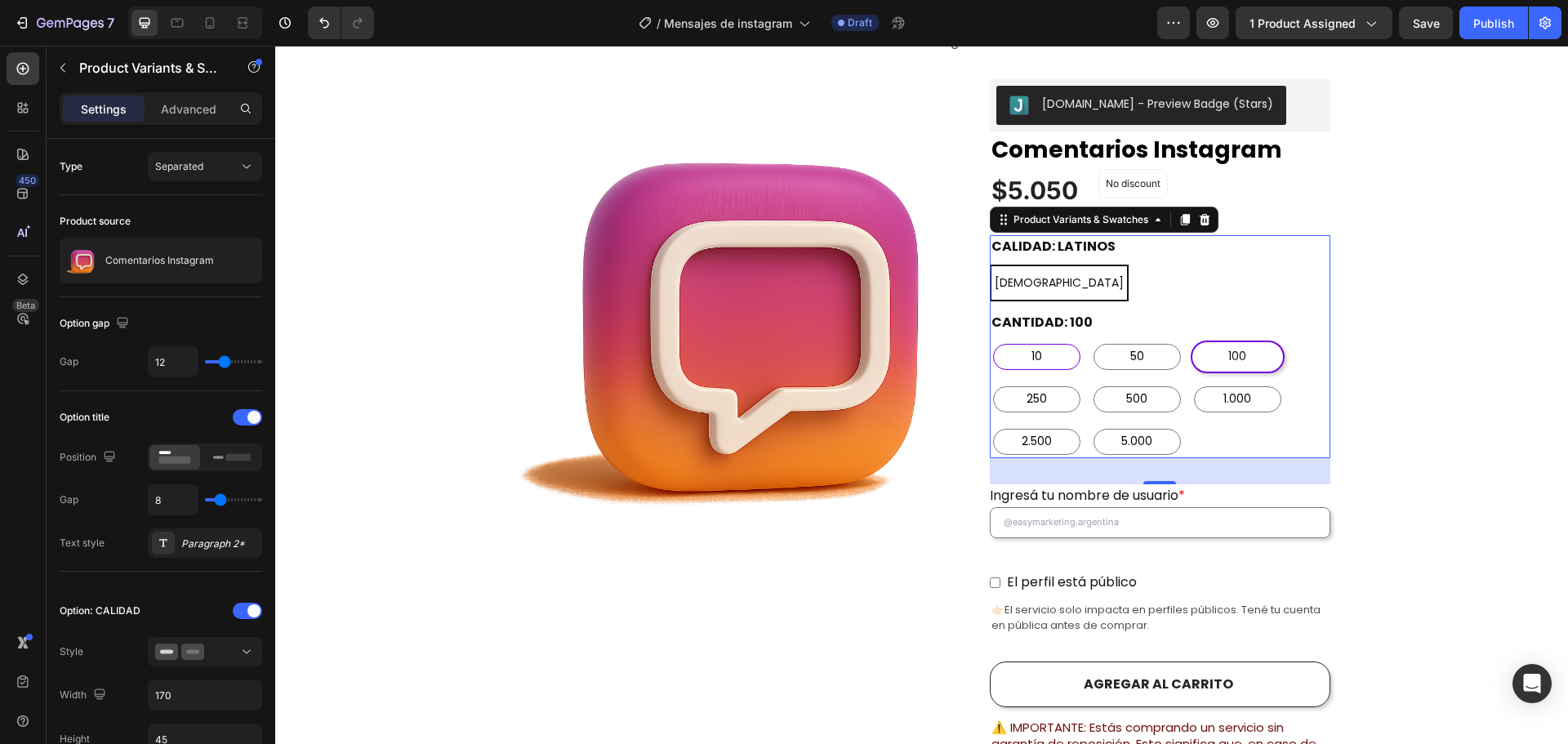
radio input "false"
click at [1127, 347] on span "50" at bounding box center [1137, 357] width 21 height 21
click at [1091, 340] on input "50 50 50" at bounding box center [1090, 340] width 1 height 1
radio input "false"
click at [1239, 347] on span "100" at bounding box center [1237, 357] width 24 height 21
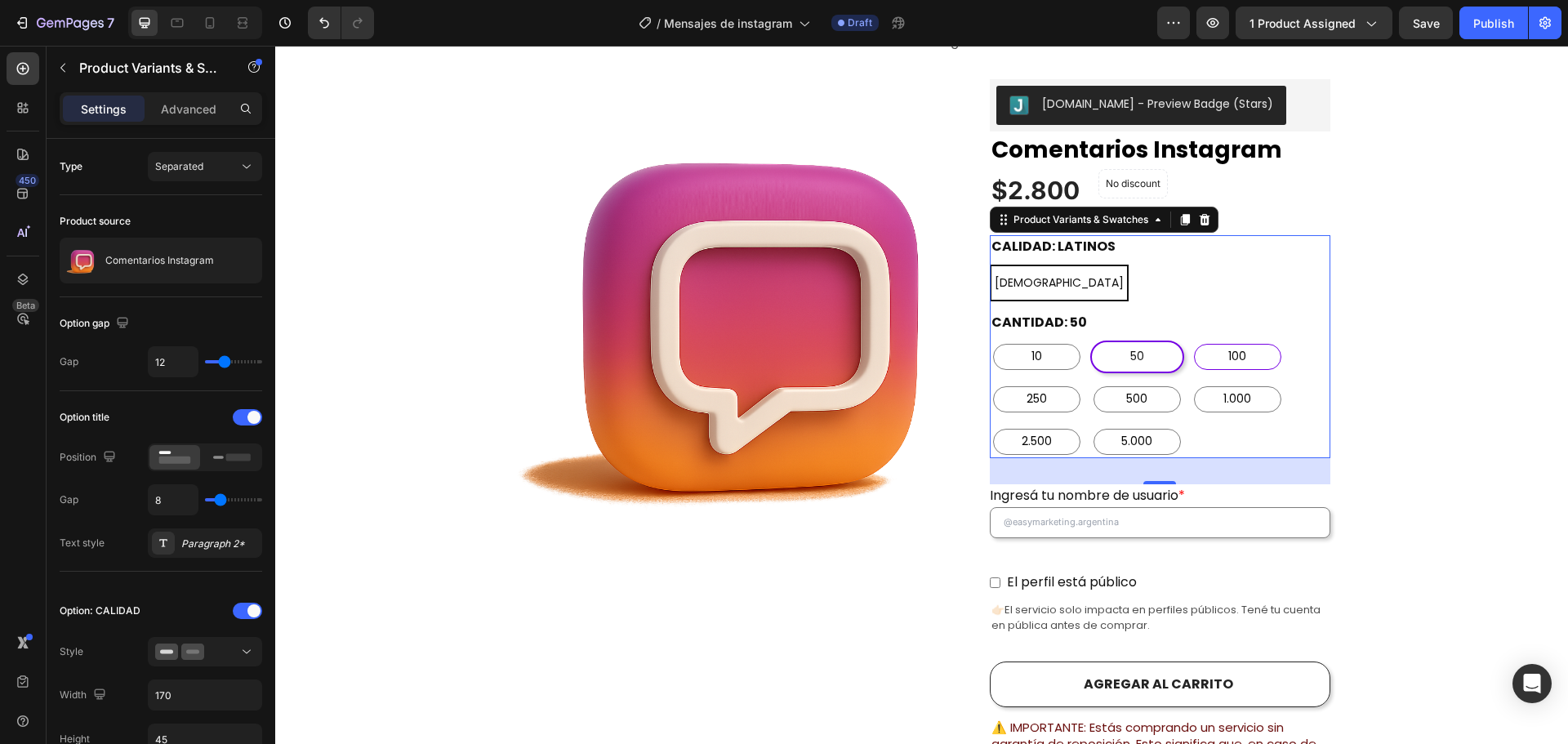
click at [1190, 340] on input "100 100 100" at bounding box center [1190, 340] width 1 height 1
radio input "false"
click at [1040, 389] on span "250" at bounding box center [1036, 399] width 27 height 21
click at [990, 382] on input "250 250 250" at bounding box center [989, 382] width 1 height 1
radio input "false"
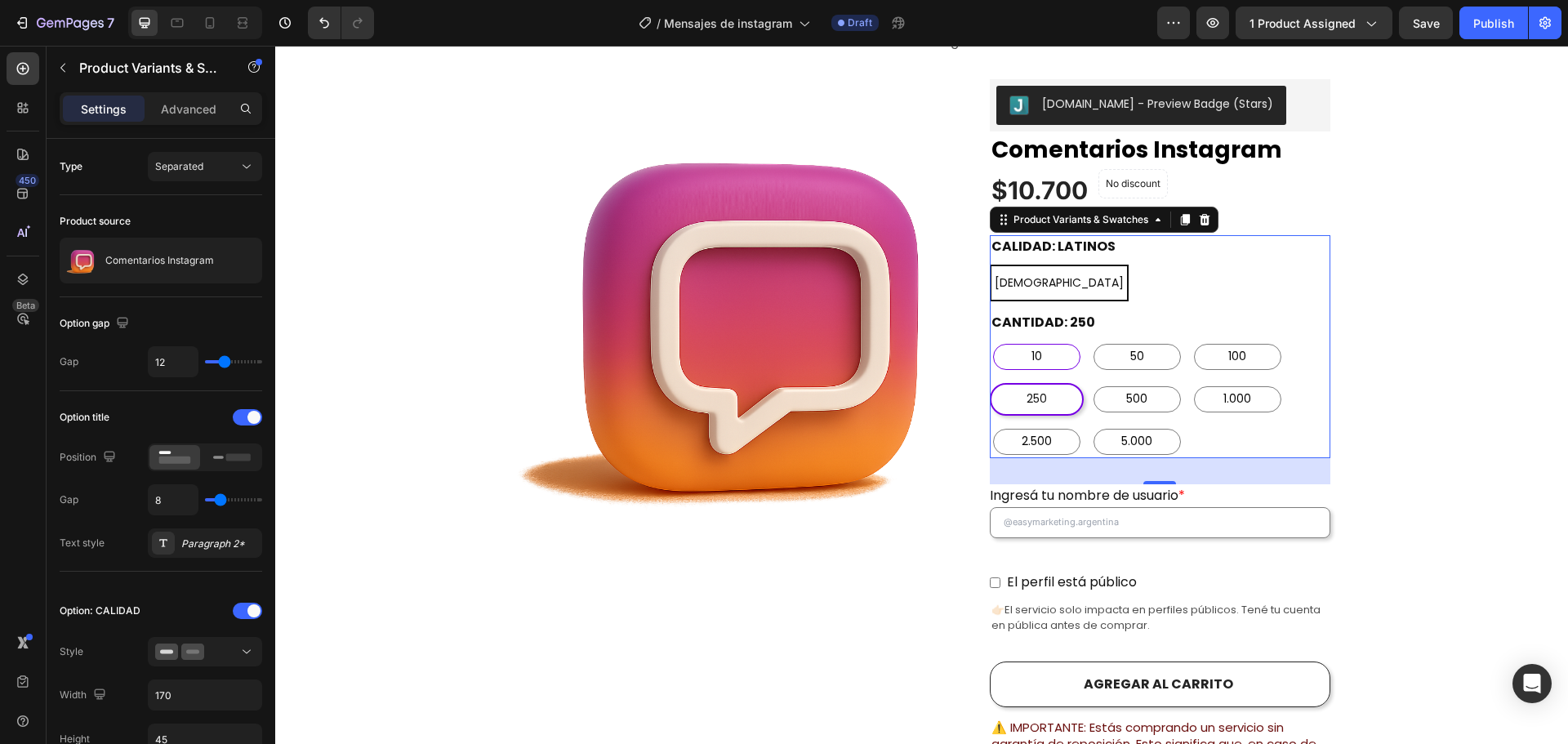
click at [1056, 344] on div "10" at bounding box center [1037, 357] width 88 height 26
click at [990, 340] on input "10 10 10" at bounding box center [989, 340] width 1 height 1
radio input "false"
click at [1127, 347] on span "50" at bounding box center [1137, 357] width 21 height 21
click at [1091, 340] on input "50 50 50" at bounding box center [1090, 340] width 1 height 1
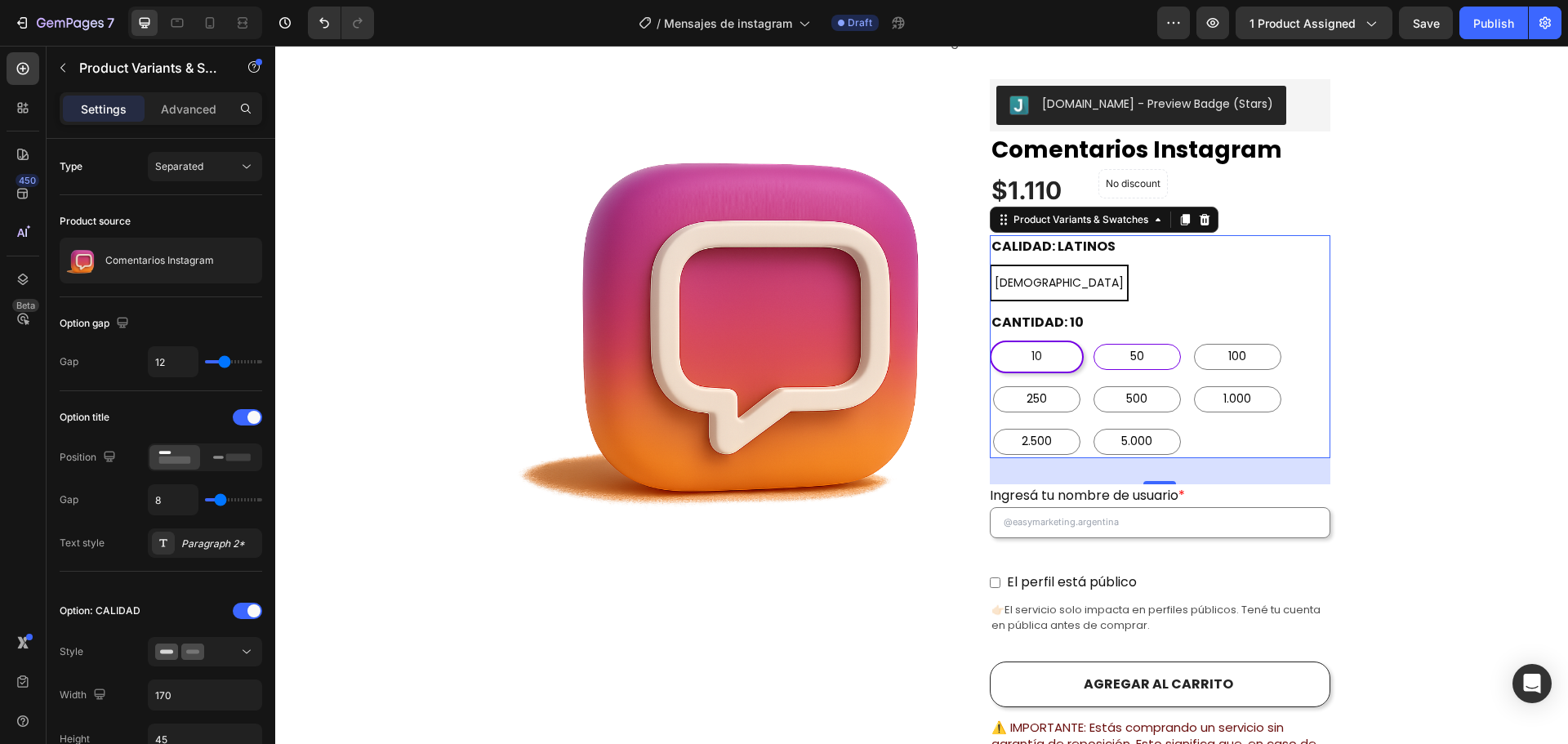
radio input "false"
click at [1229, 347] on span "100" at bounding box center [1237, 357] width 24 height 21
click at [1190, 340] on input "100 100 100" at bounding box center [1190, 340] width 1 height 1
radio input "false"
click at [1041, 389] on span "250" at bounding box center [1036, 399] width 27 height 21
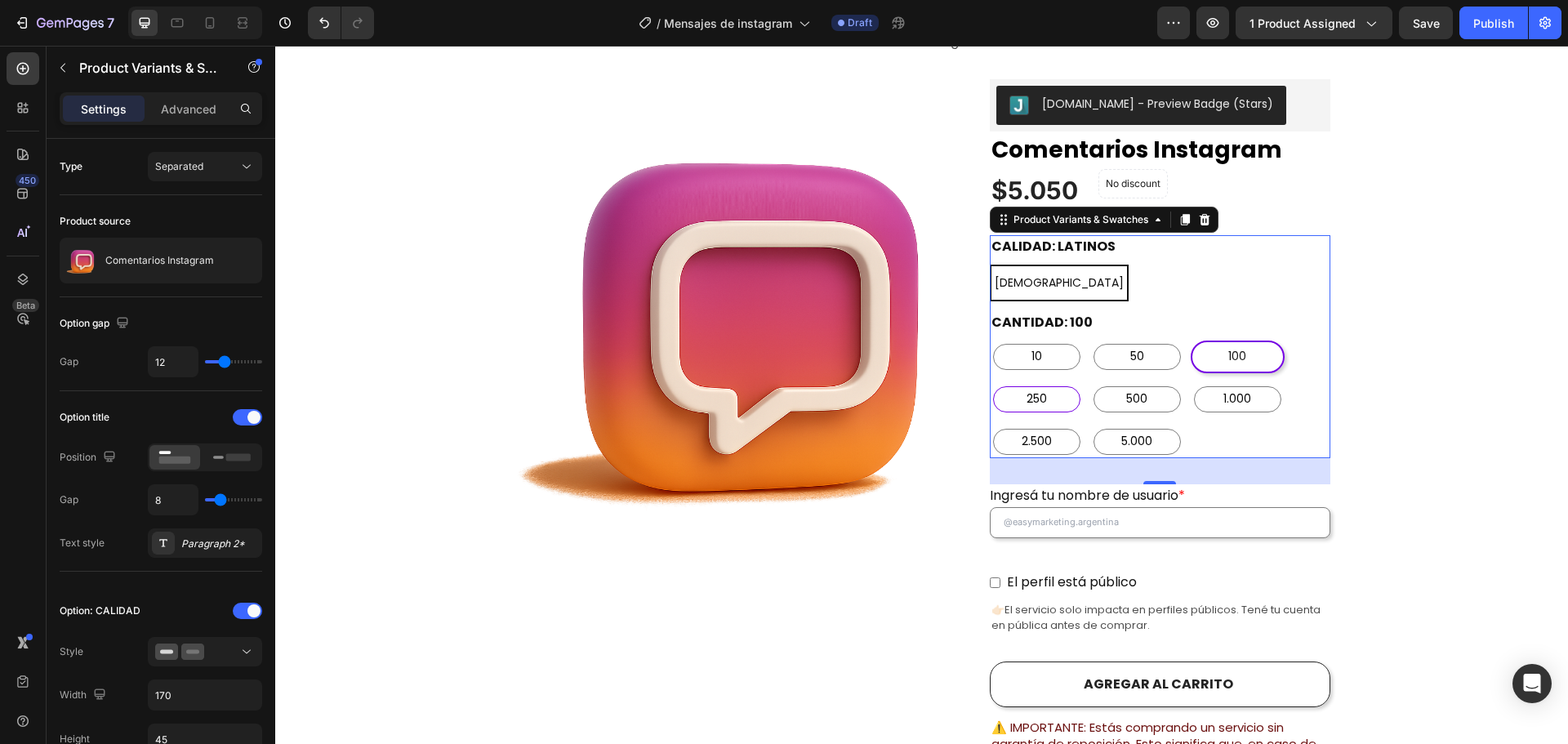
click at [990, 382] on input "250 250 250" at bounding box center [989, 382] width 1 height 1
radio input "false"
click at [1142, 389] on span "500" at bounding box center [1137, 399] width 28 height 21
click at [1091, 382] on input "500 500 500" at bounding box center [1090, 382] width 1 height 1
radio input "false"
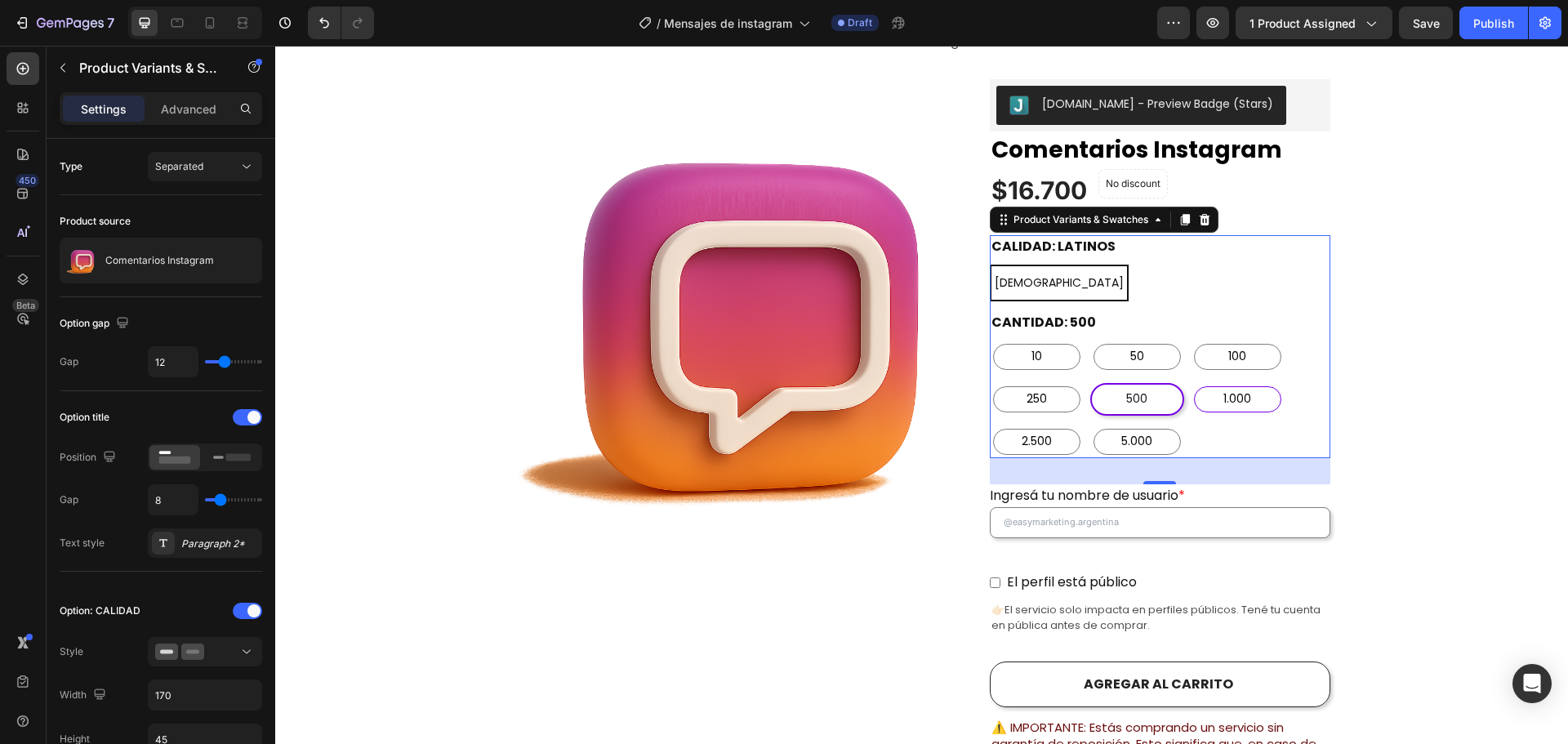
click at [1242, 389] on span "1.000" at bounding box center [1238, 399] width 34 height 21
click at [1190, 382] on input "1.000 1.000 1.000" at bounding box center [1190, 382] width 1 height 1
radio input "false"
click at [1052, 428] on div "2.500" at bounding box center [1037, 441] width 88 height 26
click at [990, 425] on input "2.500 2.500 2.500" at bounding box center [989, 425] width 1 height 1
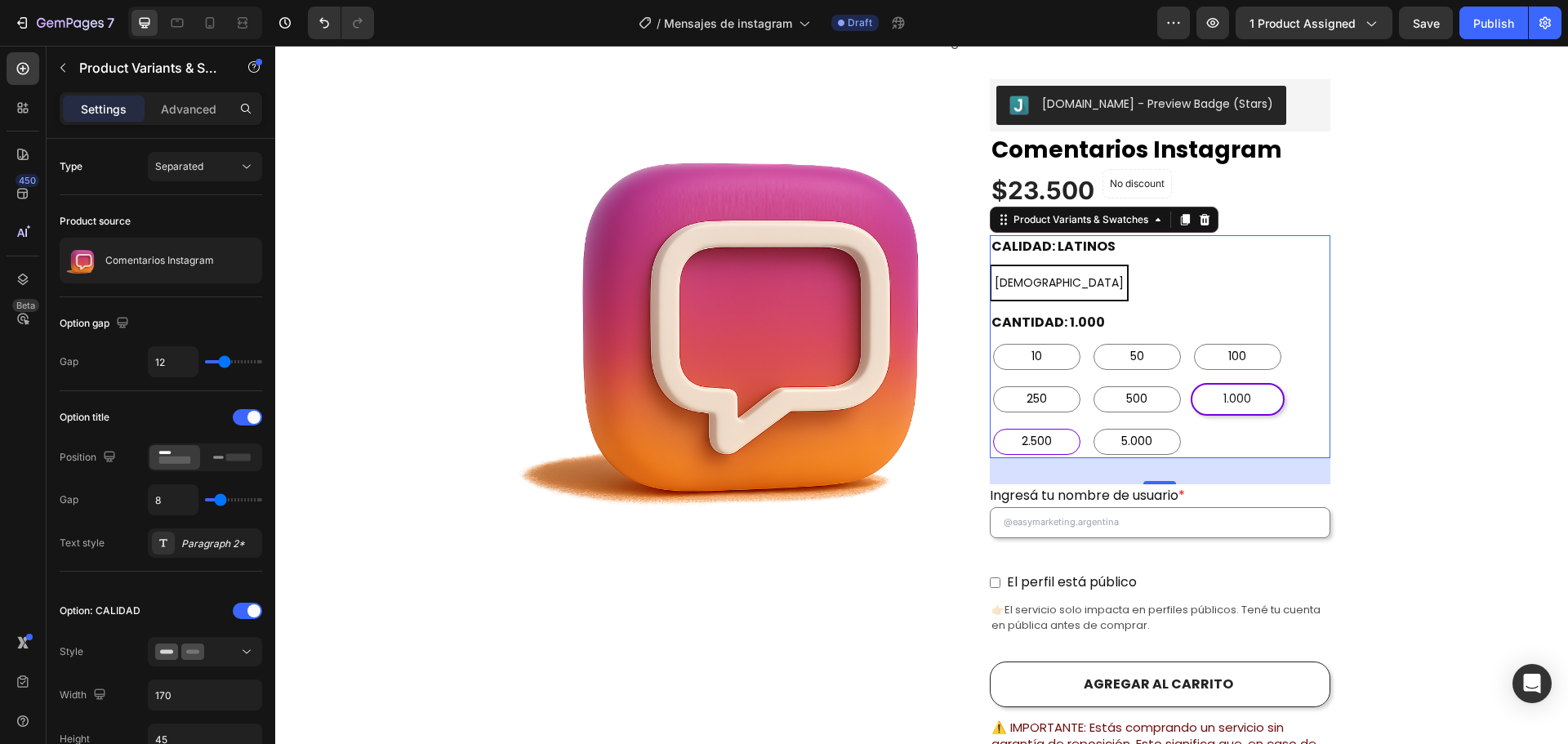
radio input "false"
click at [1128, 431] on span "5.000" at bounding box center [1137, 441] width 38 height 21
click at [1091, 425] on input "5.000 5.000 5.000" at bounding box center [1090, 425] width 1 height 1
radio input "false"
click at [1042, 431] on span "2.500" at bounding box center [1036, 441] width 37 height 21
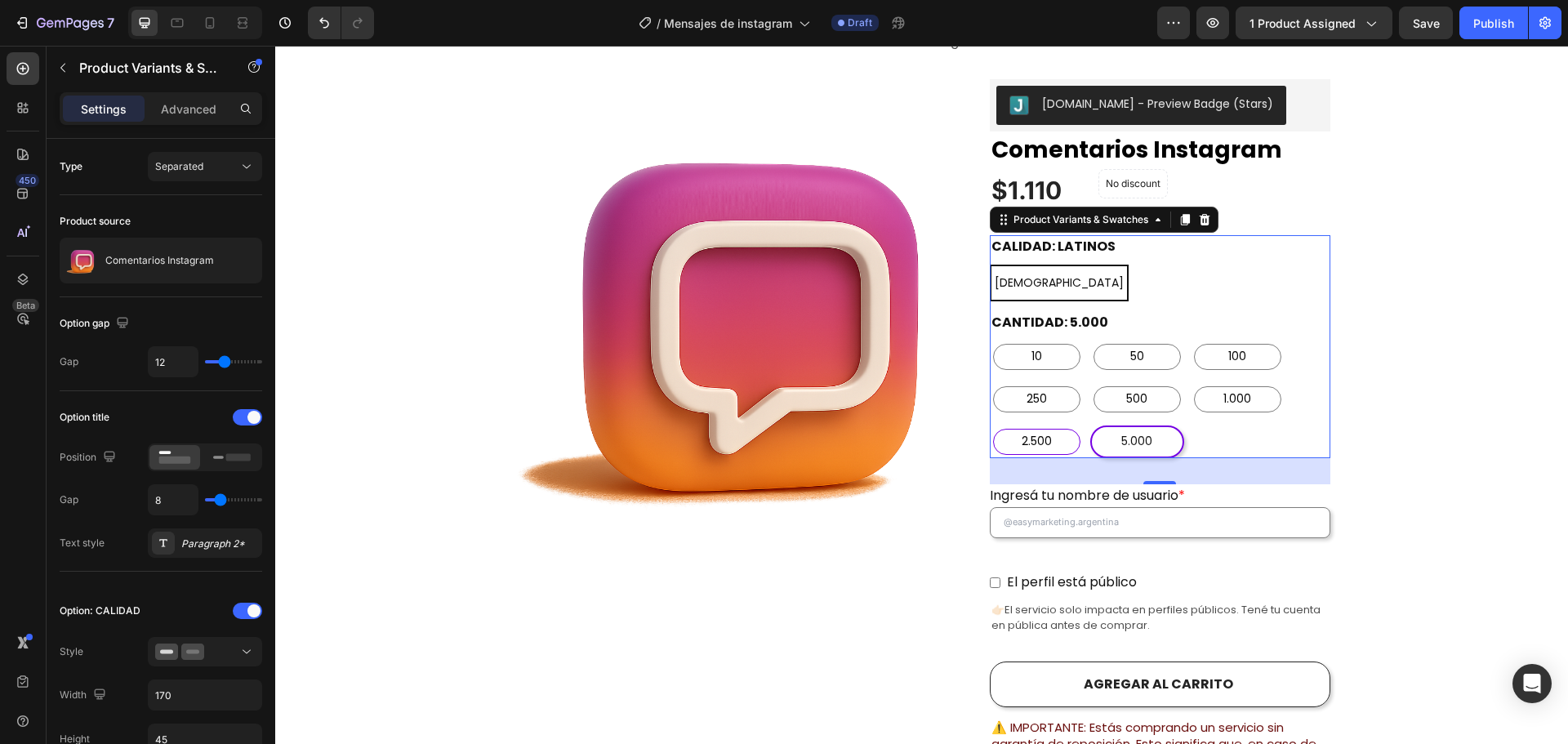
click at [990, 425] on input "2.500 2.500 2.500" at bounding box center [989, 425] width 1 height 1
radio input "false"
click at [1108, 428] on div "5.000" at bounding box center [1137, 441] width 88 height 26
click at [1091, 425] on input "5.000 5.000 5.000" at bounding box center [1090, 425] width 1 height 1
radio input "false"
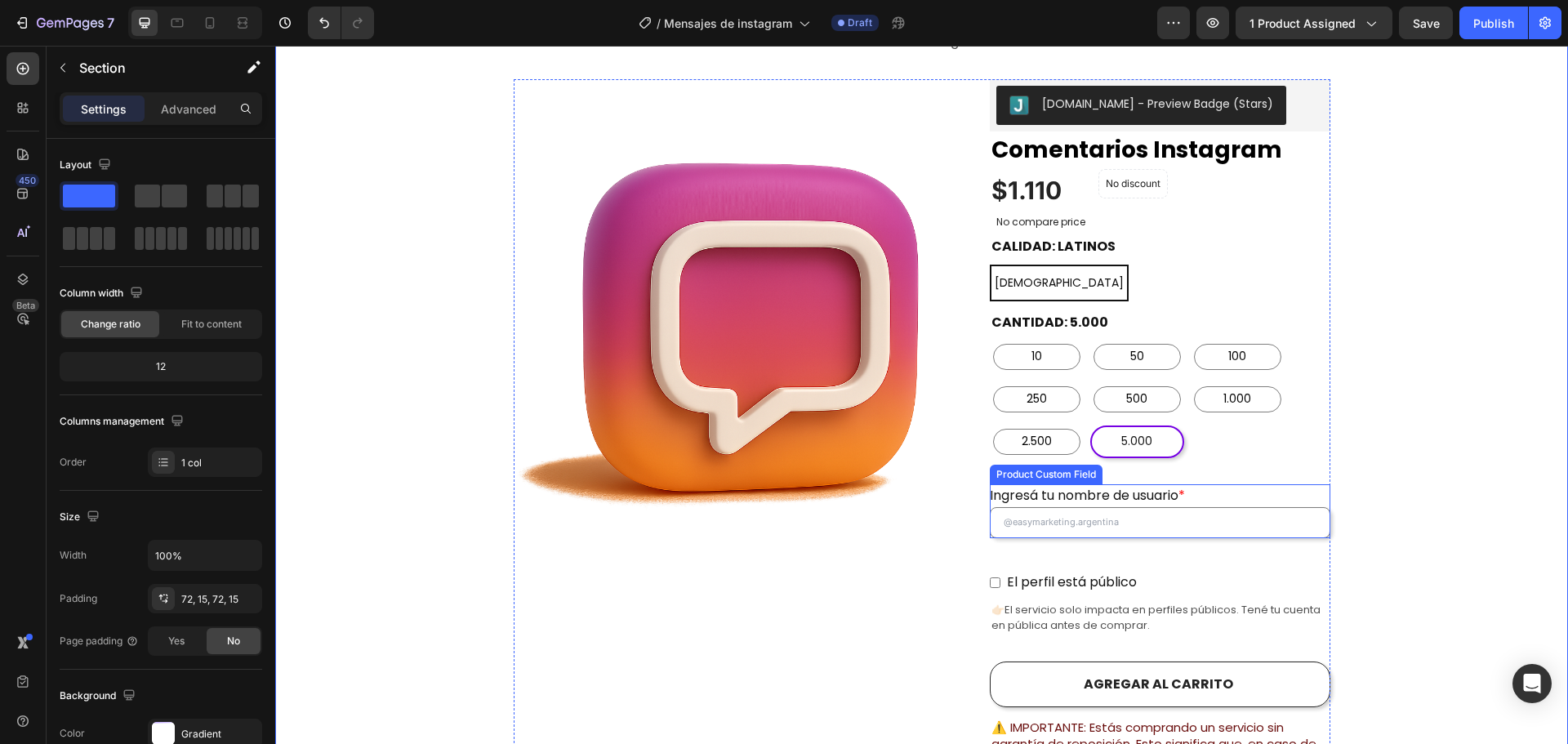
click at [1195, 507] on publicación "Ingresá tu nombre de usuario *" at bounding box center [1160, 523] width 341 height 31
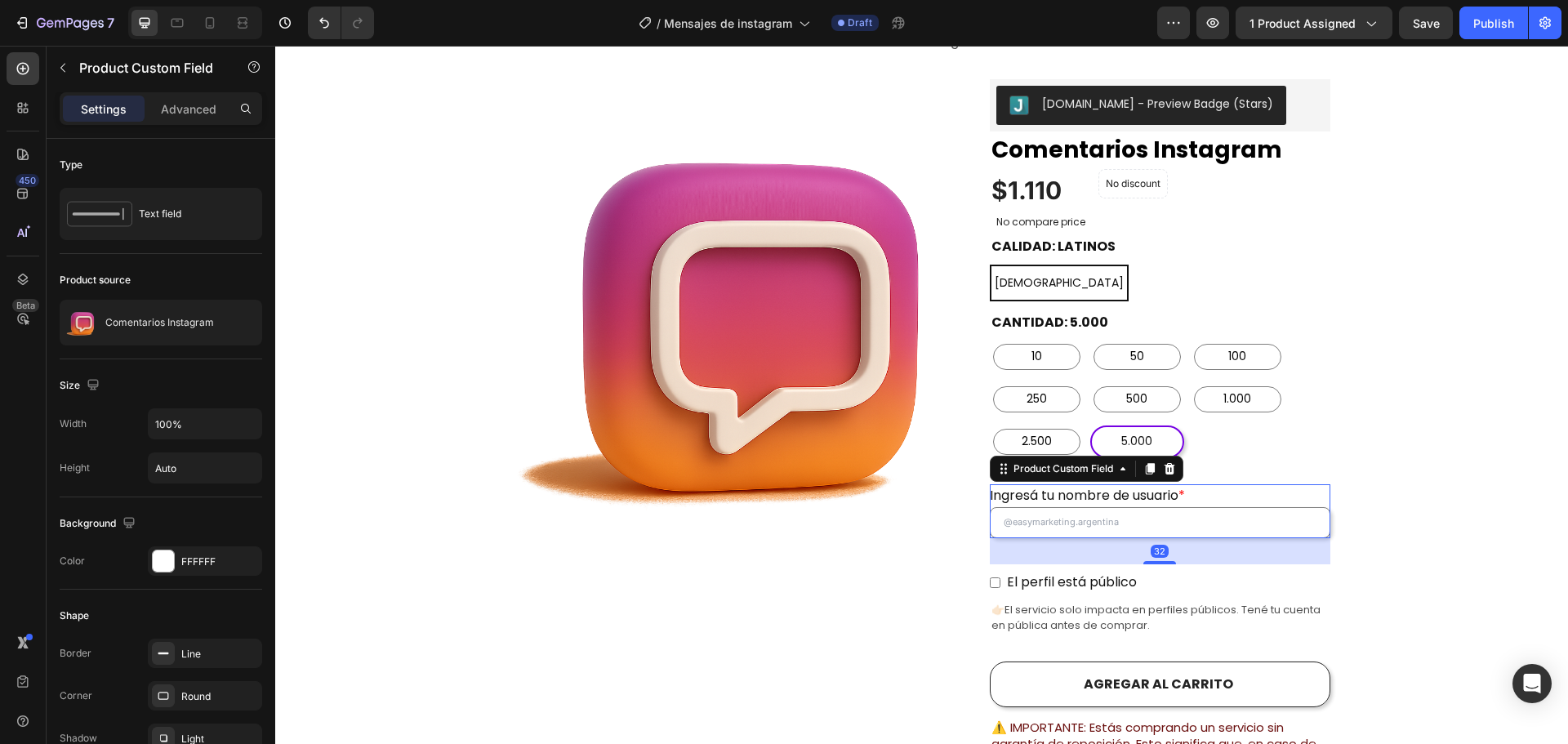
click at [1227, 484] on div "Ingresá tu nombre de usuario *" at bounding box center [1160, 496] width 341 height 24
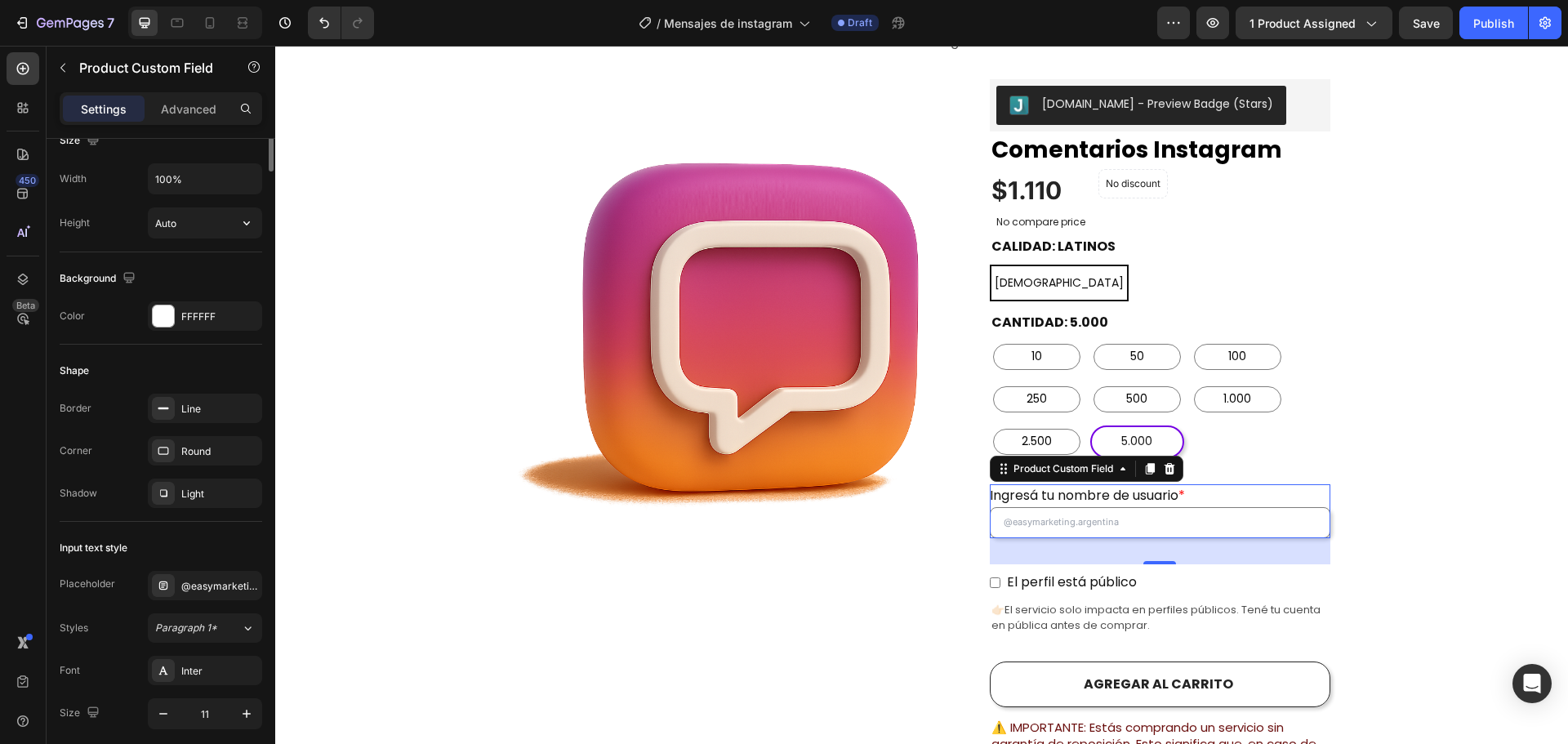
scroll to position [0, 0]
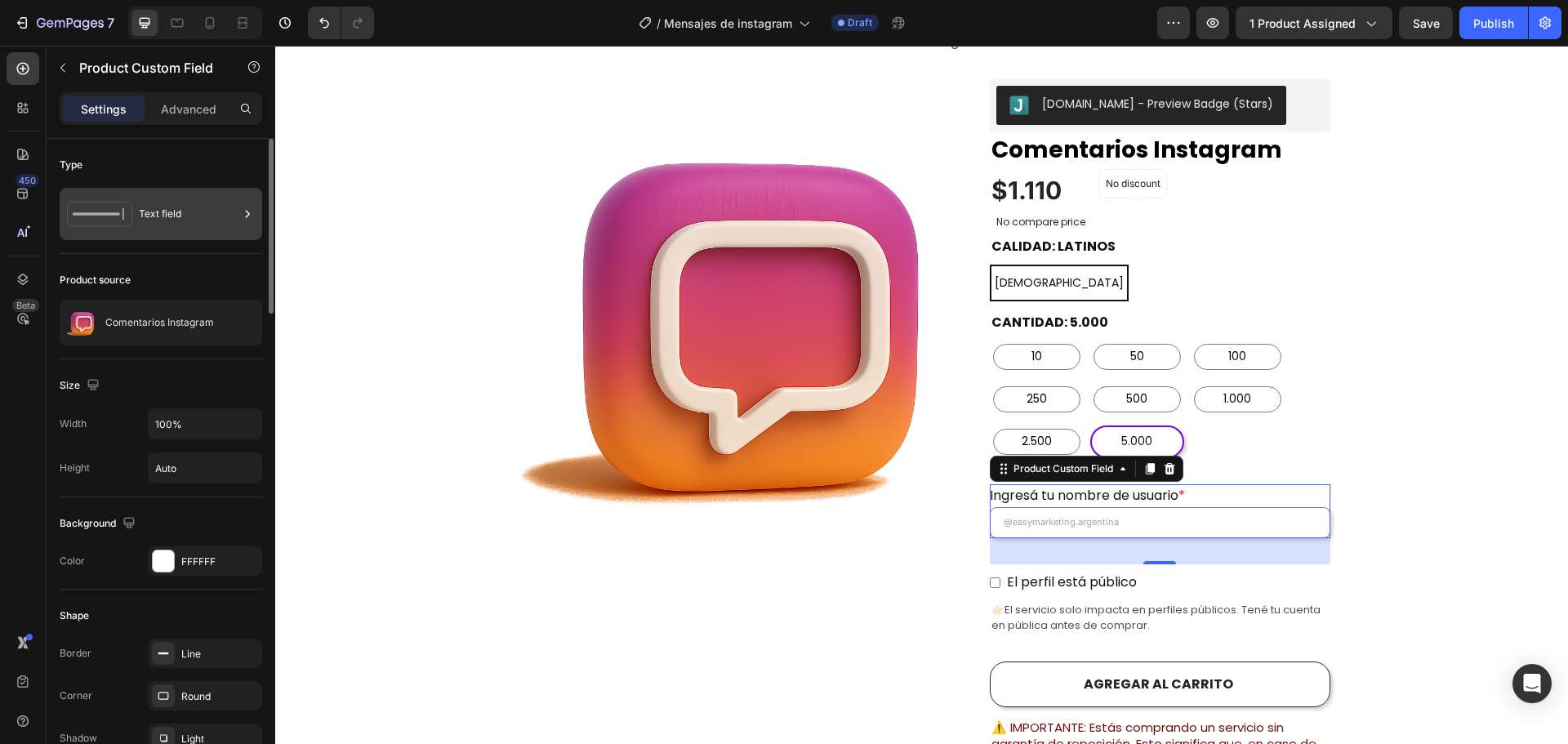
click at [180, 213] on div "Text field" at bounding box center [188, 214] width 100 height 38
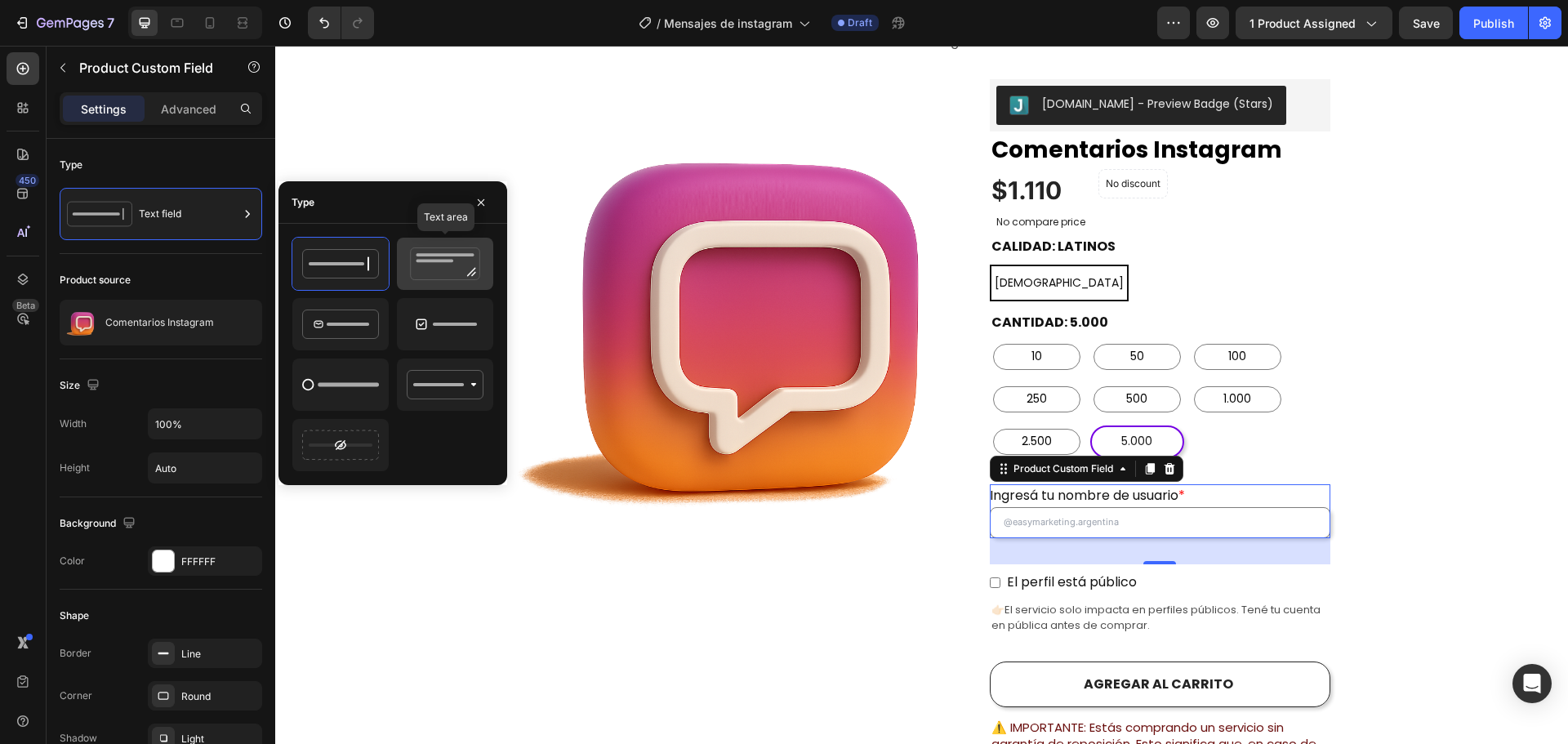
click at [473, 264] on icon at bounding box center [445, 264] width 77 height 33
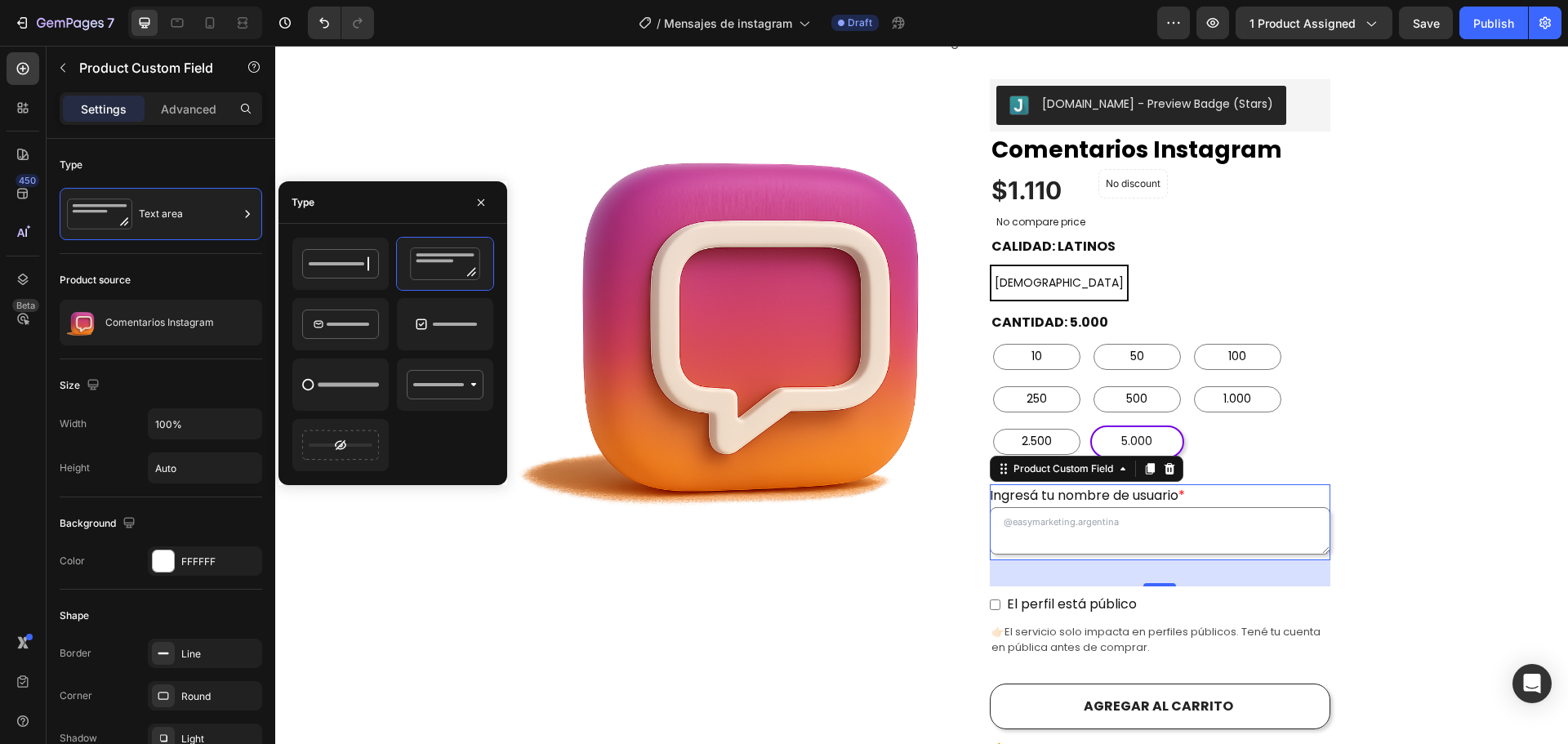
click at [1048, 507] on publicación "Ingresá tu nombre de usuario *" at bounding box center [1160, 531] width 341 height 47
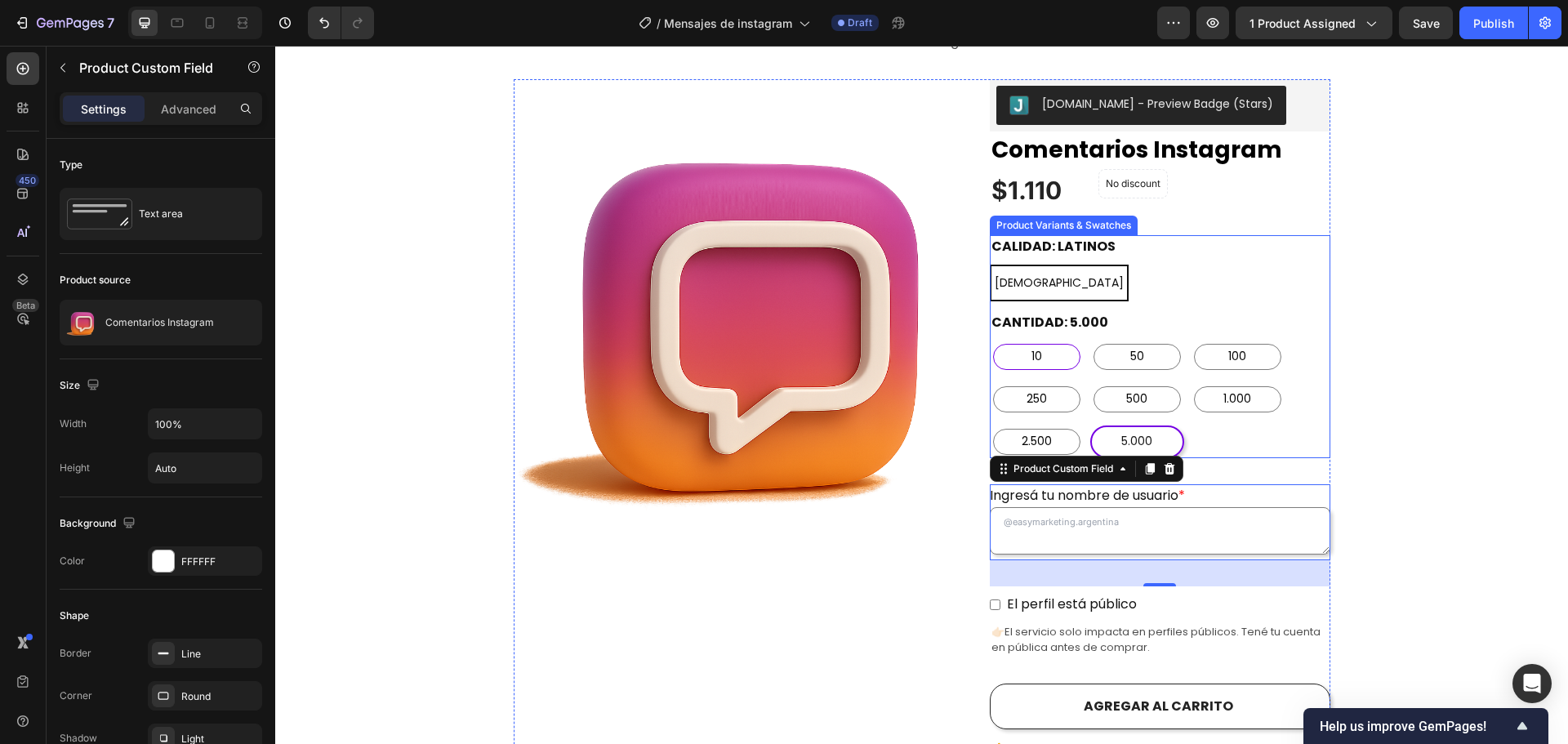
click at [1073, 344] on div "10" at bounding box center [1037, 357] width 88 height 26
click at [990, 340] on input "10 10 10" at bounding box center [989, 340] width 1 height 1
radio input "false"
